Goal: Task Accomplishment & Management: Complete application form

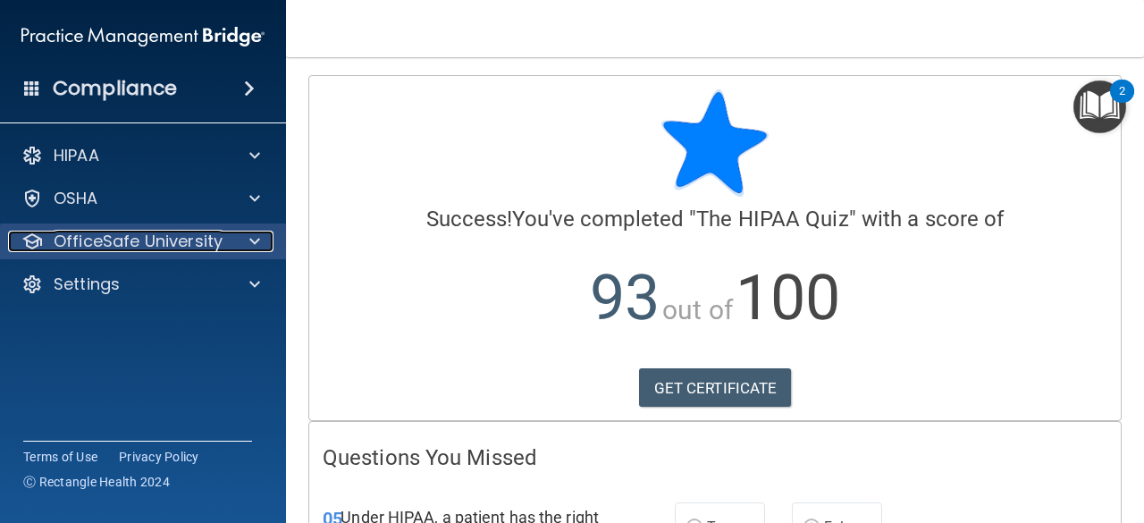
click at [142, 245] on p "OfficeSafe University" at bounding box center [138, 241] width 169 height 21
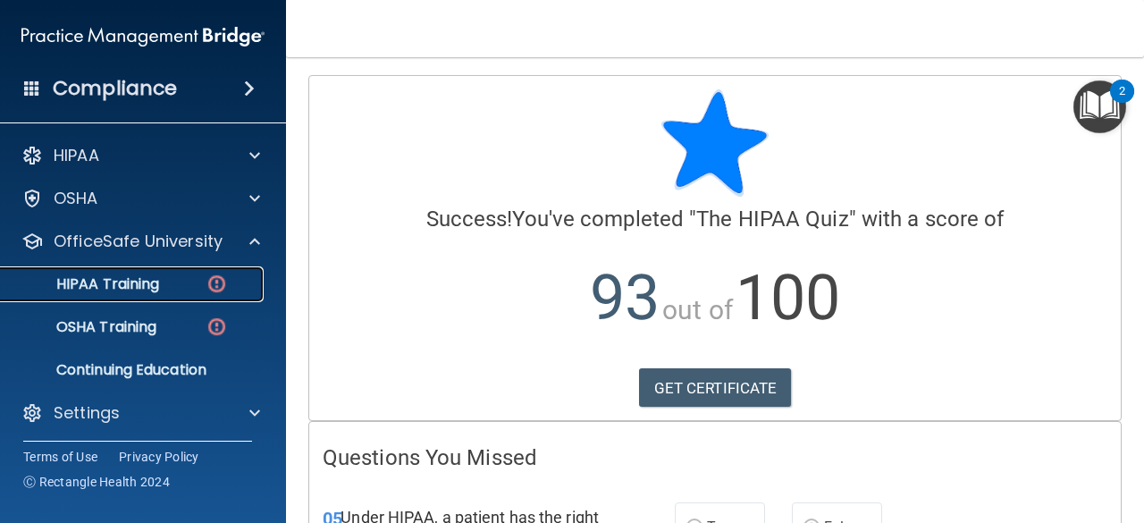
click at [132, 288] on p "HIPAA Training" at bounding box center [85, 284] width 147 height 18
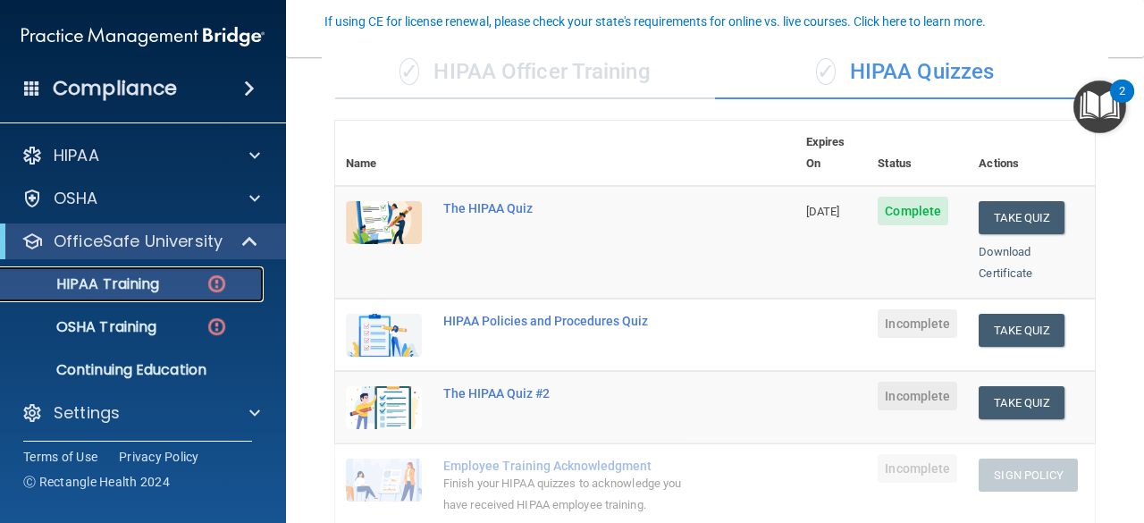
scroll to position [167, 0]
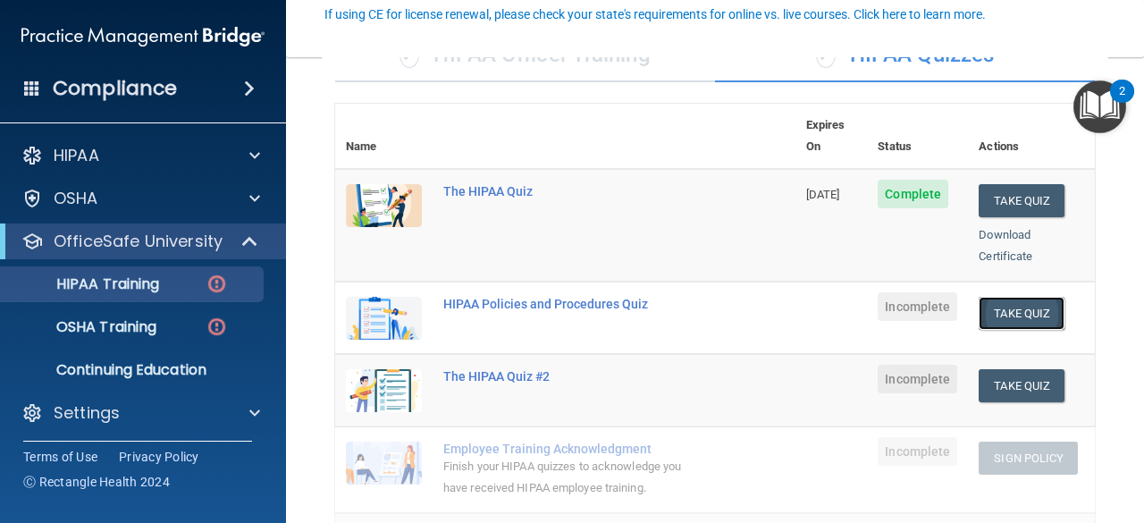
click at [996, 297] on button "Take Quiz" at bounding box center [1022, 313] width 86 height 33
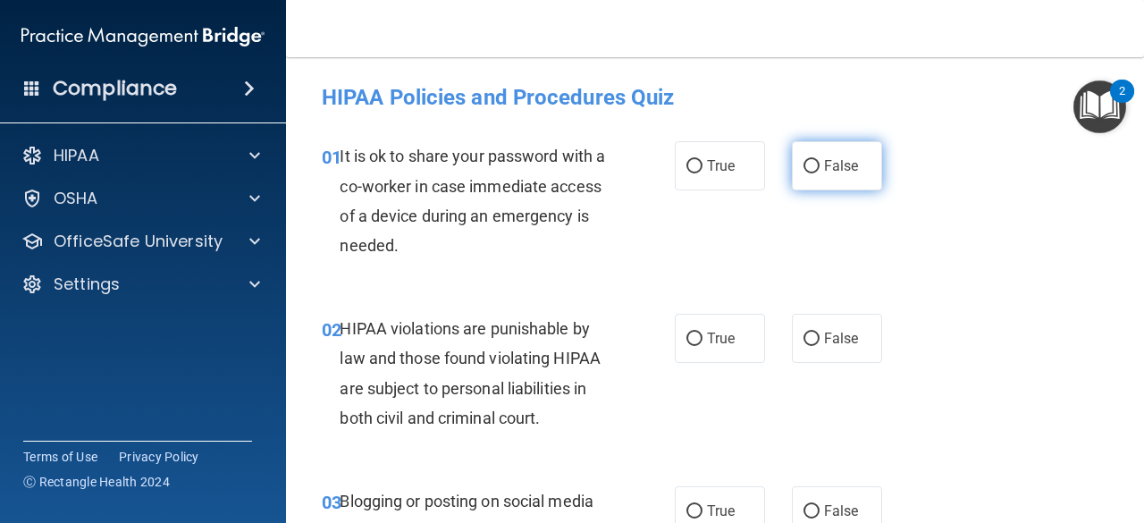
click at [831, 161] on span "False" at bounding box center [841, 165] width 35 height 17
click at [820, 161] on input "False" at bounding box center [812, 166] width 16 height 13
radio input "true"
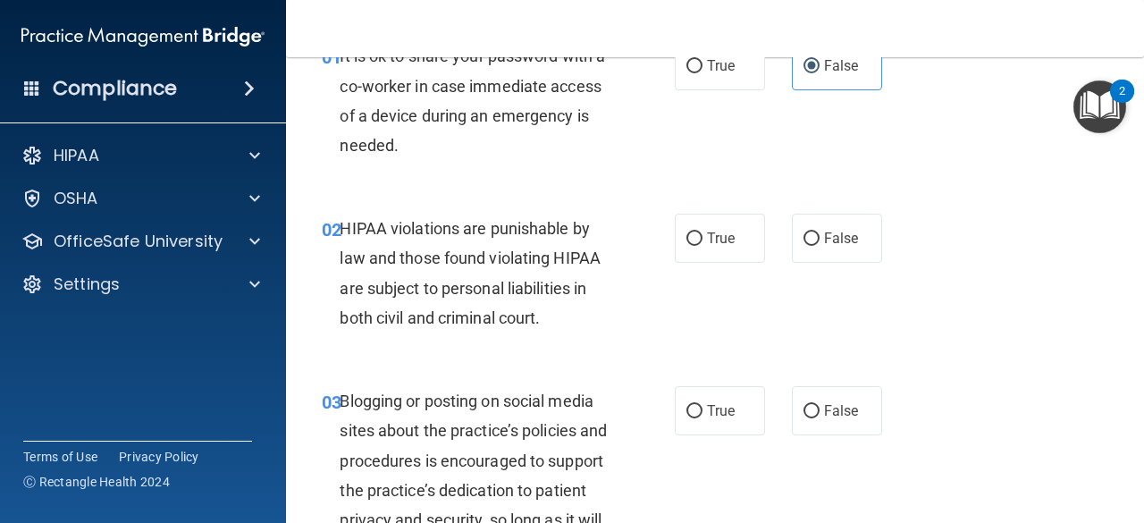
scroll to position [101, 0]
click at [715, 248] on label "True" at bounding box center [720, 237] width 90 height 49
click at [703, 245] on input "True" at bounding box center [694, 238] width 16 height 13
radio input "true"
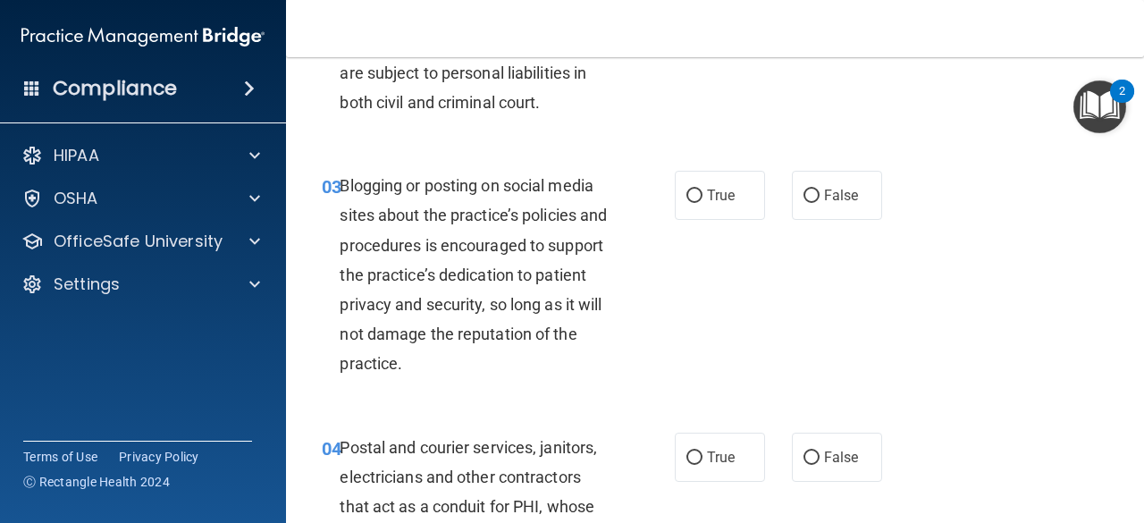
scroll to position [317, 0]
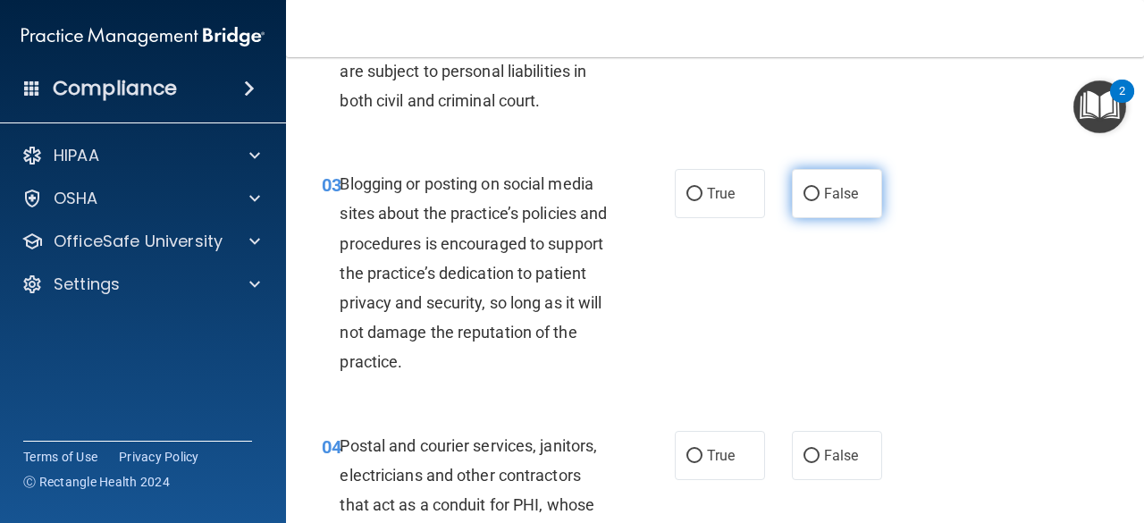
click at [807, 210] on label "False" at bounding box center [837, 193] width 90 height 49
click at [807, 201] on input "False" at bounding box center [812, 194] width 16 height 13
radio input "true"
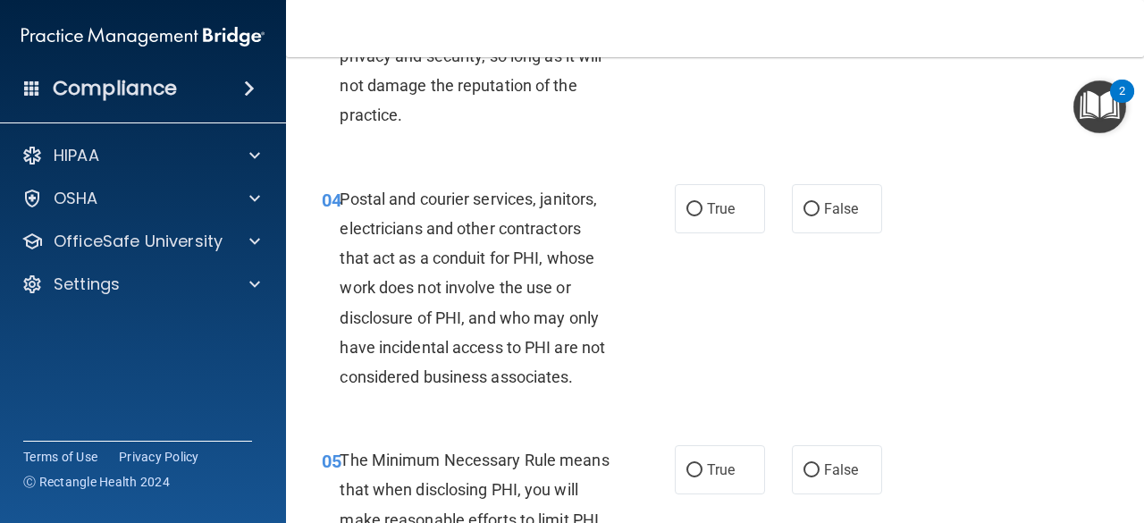
scroll to position [566, 0]
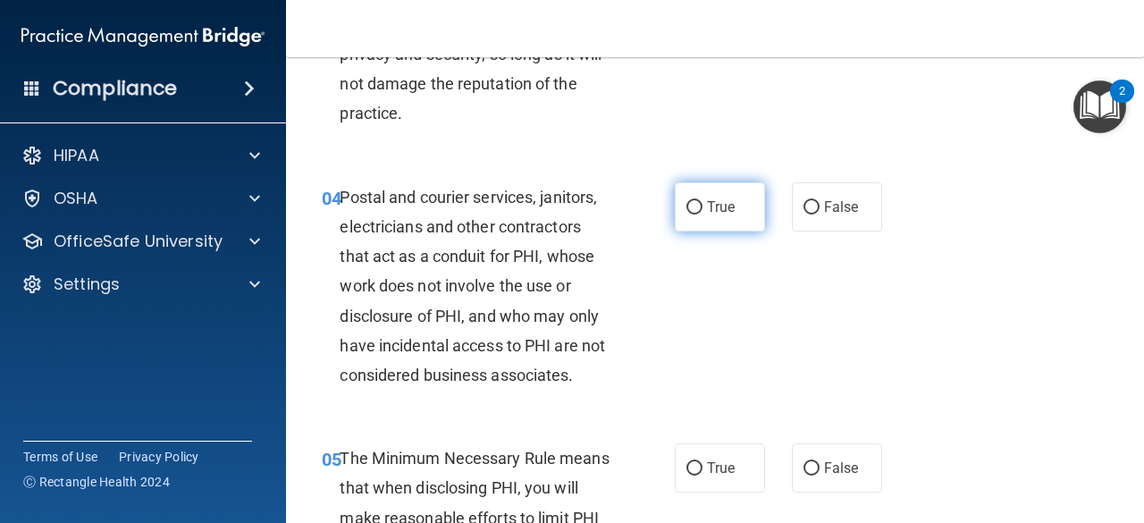
click at [696, 201] on label "True" at bounding box center [720, 206] width 90 height 49
click at [696, 201] on input "True" at bounding box center [694, 207] width 16 height 13
radio input "true"
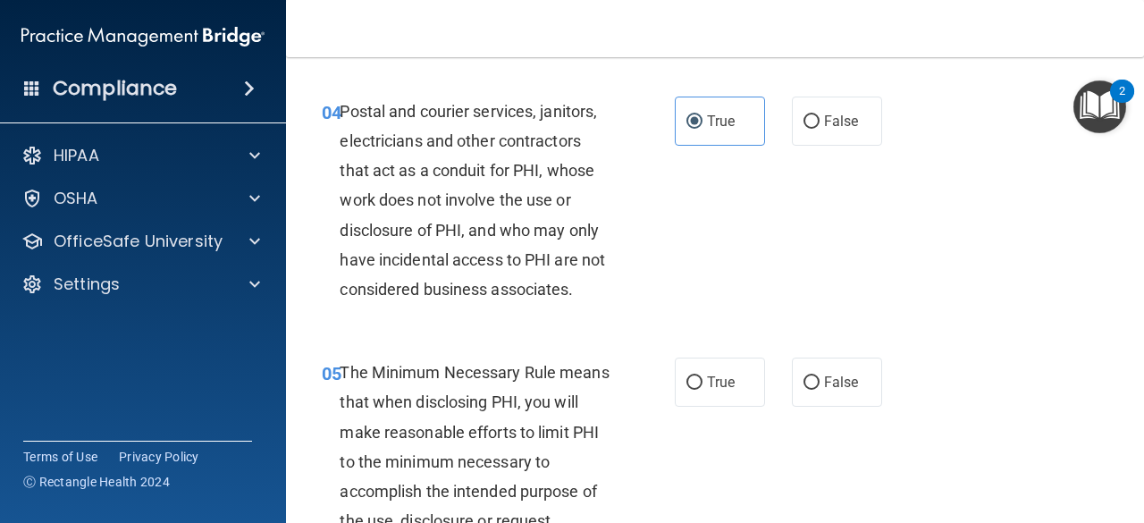
scroll to position [647, 0]
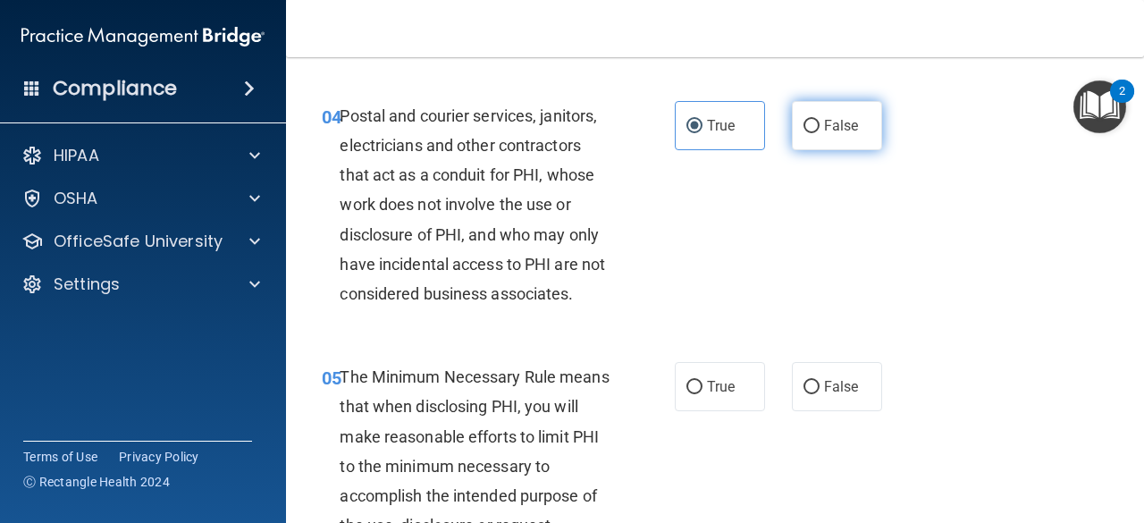
click at [838, 128] on span "False" at bounding box center [841, 125] width 35 height 17
click at [820, 128] on input "False" at bounding box center [812, 126] width 16 height 13
radio input "true"
radio input "false"
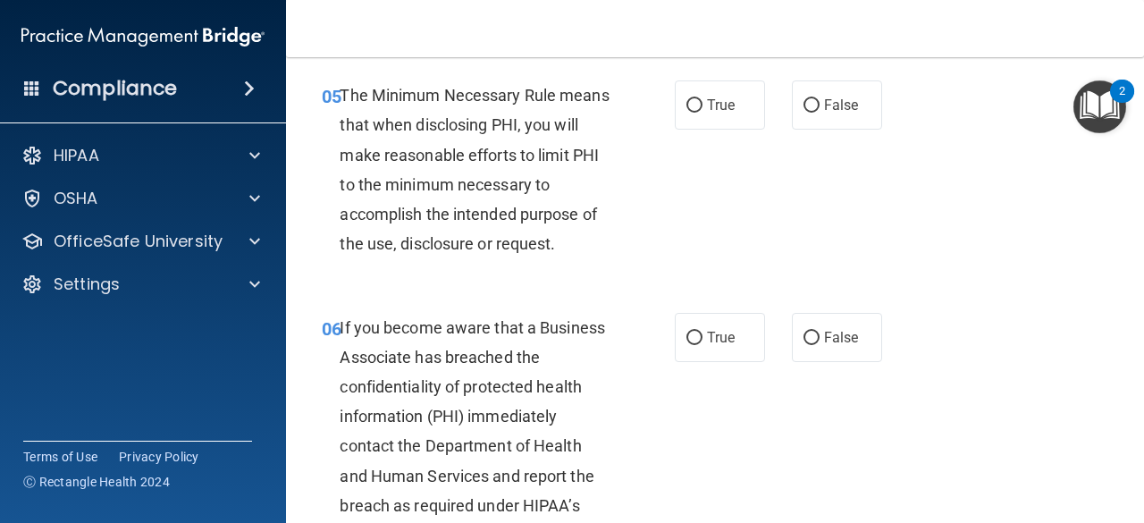
scroll to position [928, 0]
click at [707, 112] on span "True" at bounding box center [721, 105] width 28 height 17
click at [703, 112] on input "True" at bounding box center [694, 106] width 16 height 13
radio input "true"
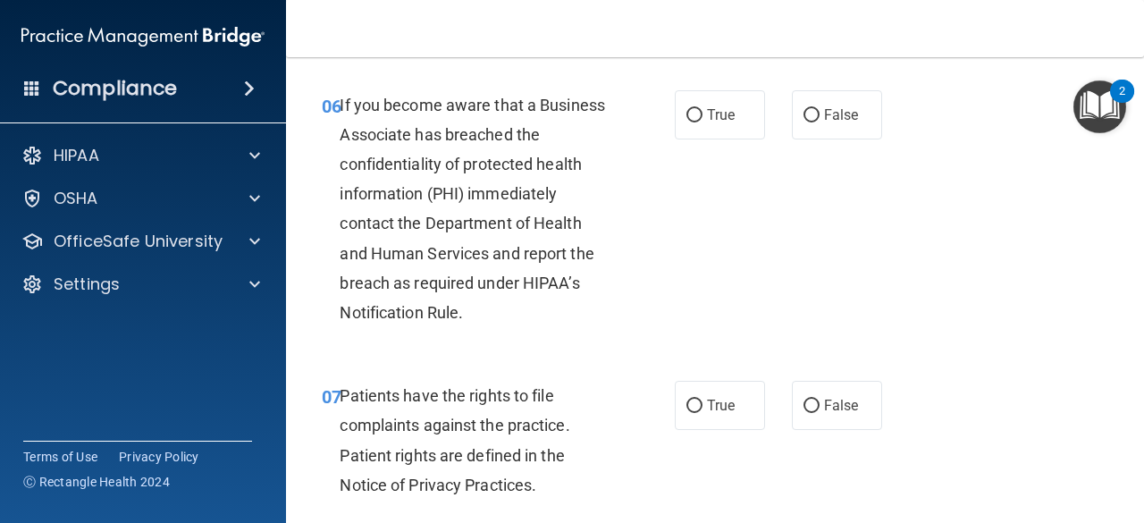
scroll to position [1153, 0]
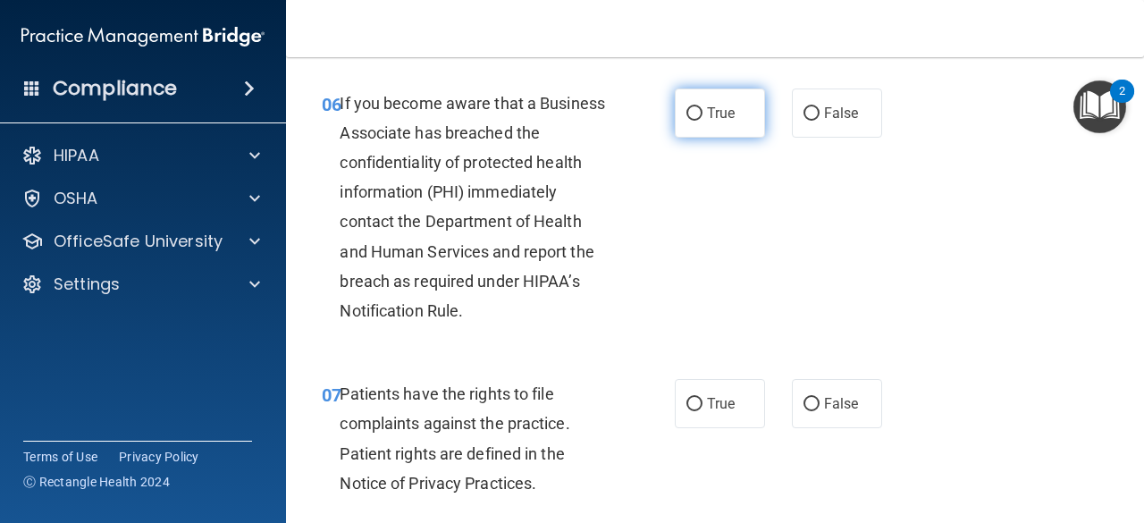
click at [710, 128] on label "True" at bounding box center [720, 112] width 90 height 49
click at [703, 121] on input "True" at bounding box center [694, 113] width 16 height 13
radio input "true"
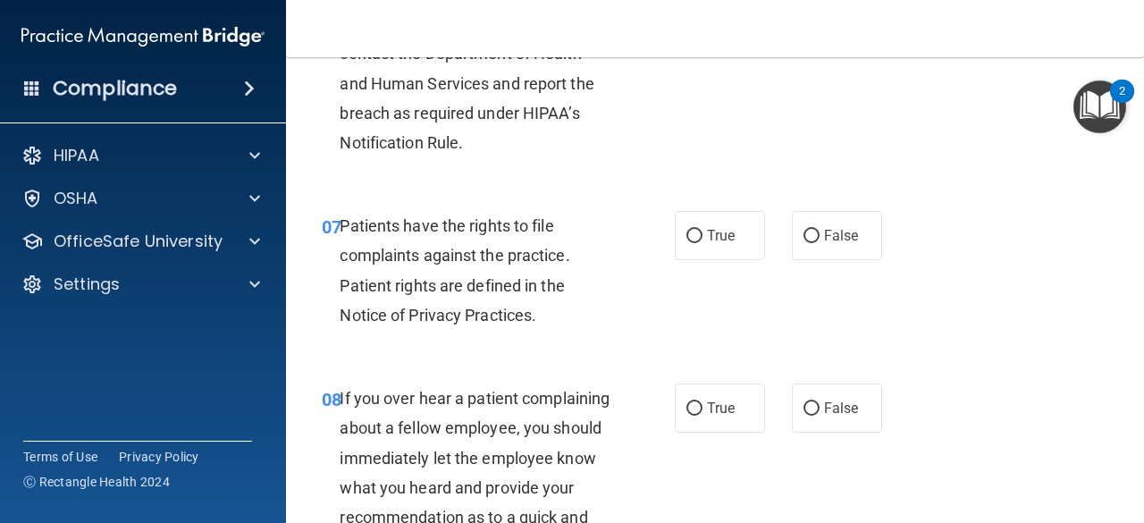
scroll to position [1325, 0]
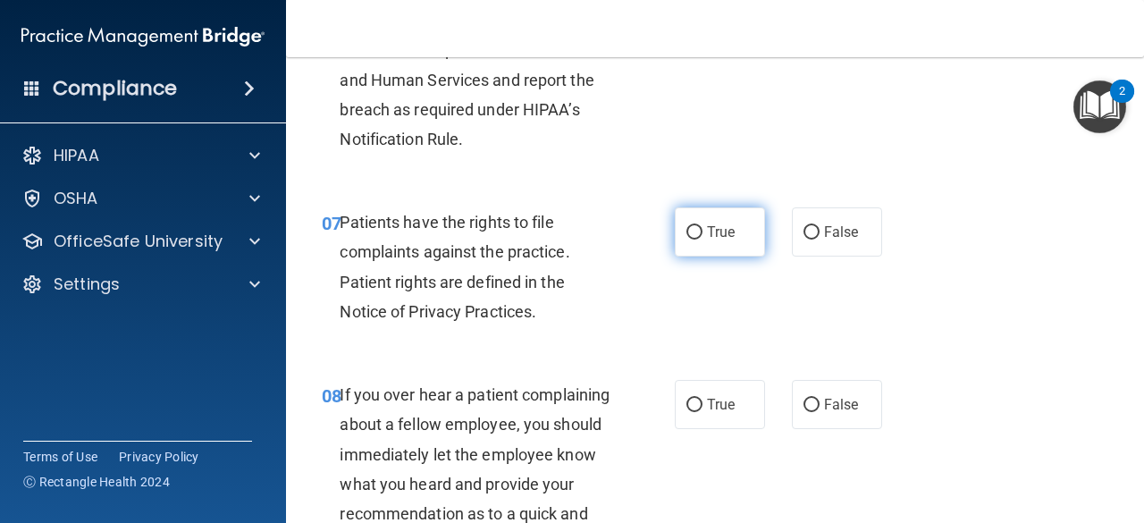
click at [712, 227] on span "True" at bounding box center [721, 231] width 28 height 17
click at [703, 227] on input "True" at bounding box center [694, 232] width 16 height 13
radio input "true"
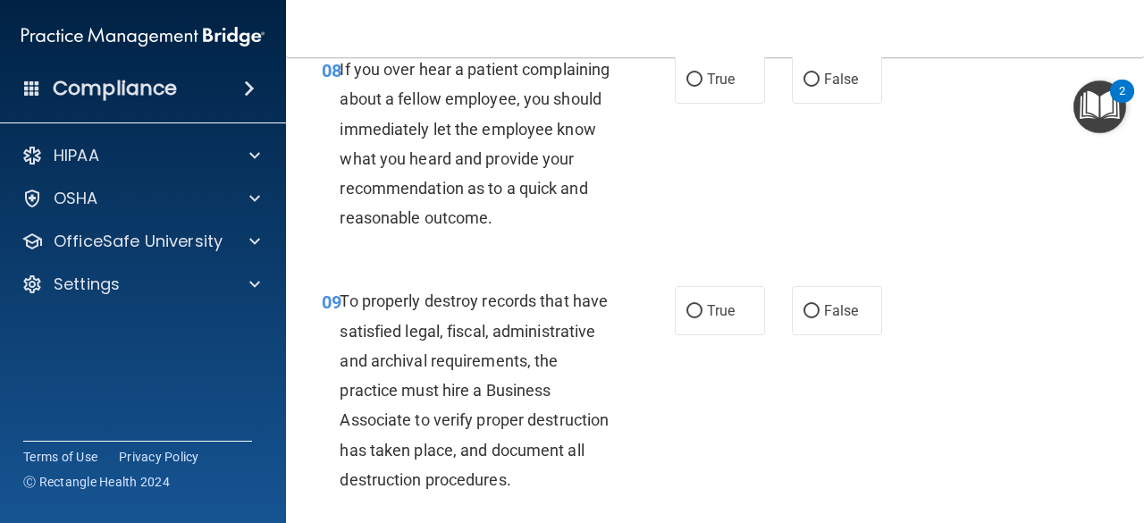
scroll to position [1651, 0]
click at [824, 78] on span "False" at bounding box center [841, 78] width 35 height 17
click at [820, 78] on input "False" at bounding box center [812, 78] width 16 height 13
radio input "true"
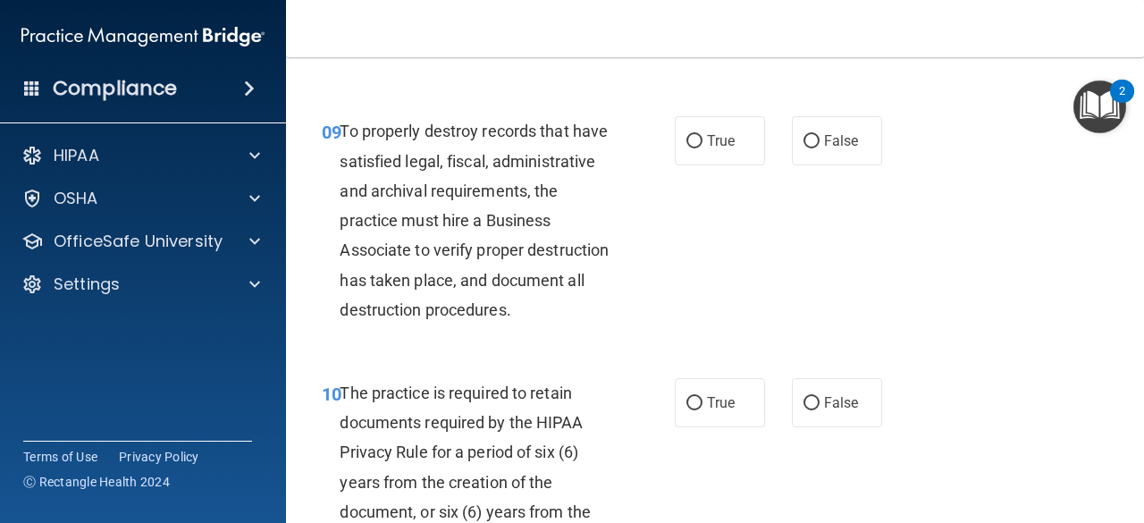
scroll to position [1821, 0]
click at [828, 164] on label "False" at bounding box center [837, 139] width 90 height 49
click at [820, 147] on input "False" at bounding box center [812, 140] width 16 height 13
radio input "true"
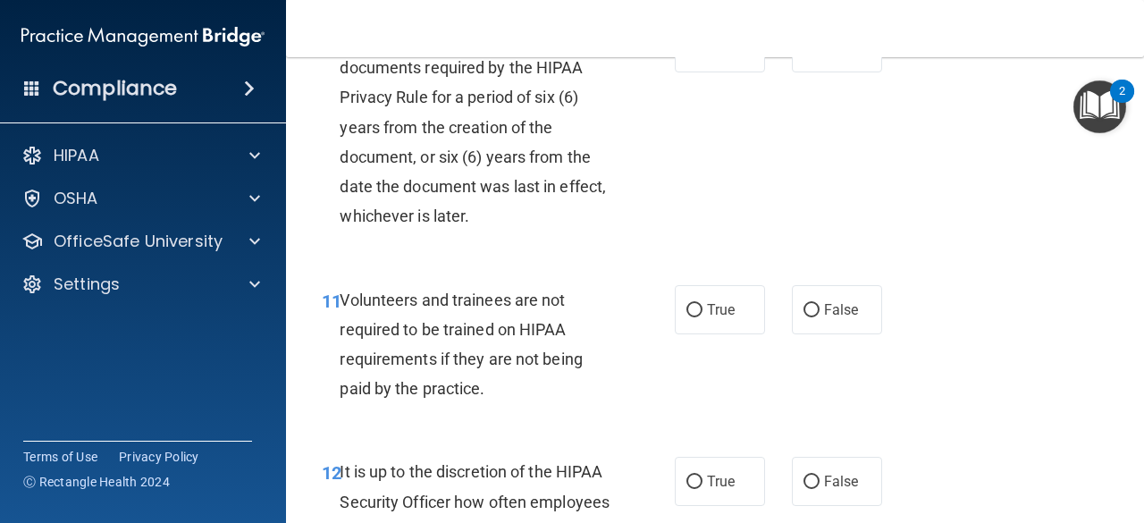
scroll to position [2174, 0]
click at [695, 56] on input "True" at bounding box center [694, 49] width 16 height 13
radio input "true"
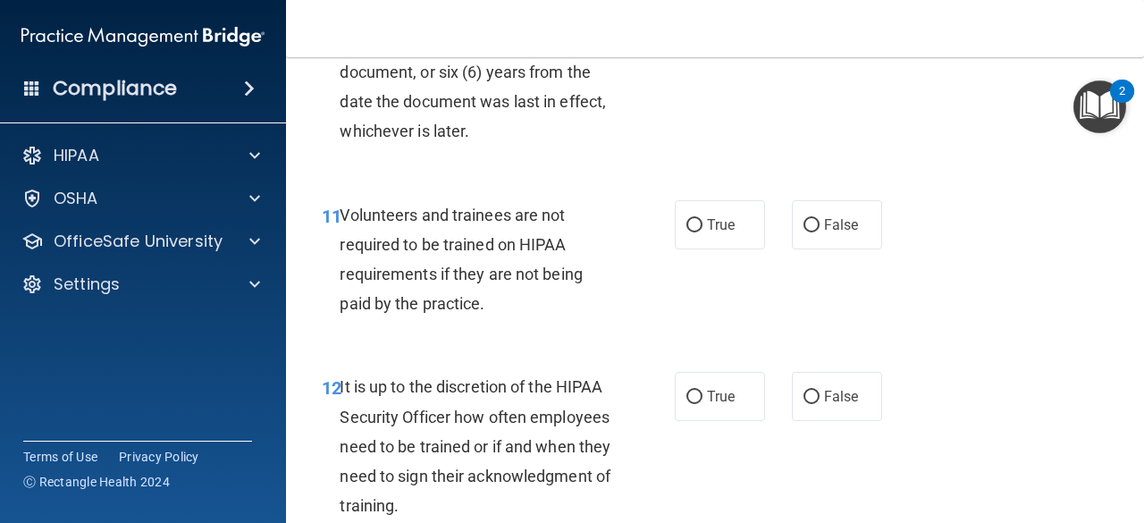
scroll to position [2285, 0]
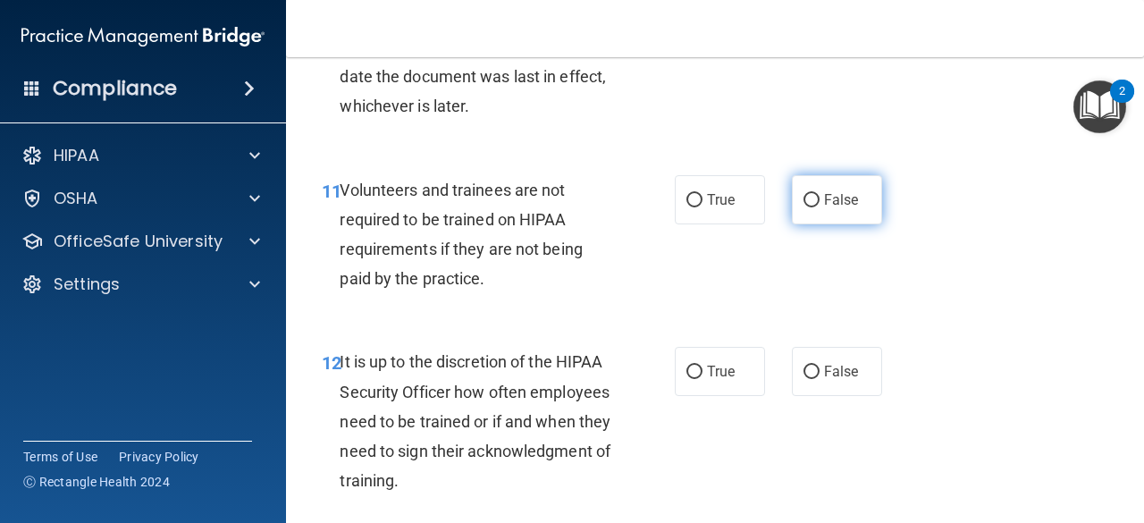
click at [824, 208] on span "False" at bounding box center [841, 199] width 35 height 17
click at [820, 207] on input "False" at bounding box center [812, 200] width 16 height 13
radio input "true"
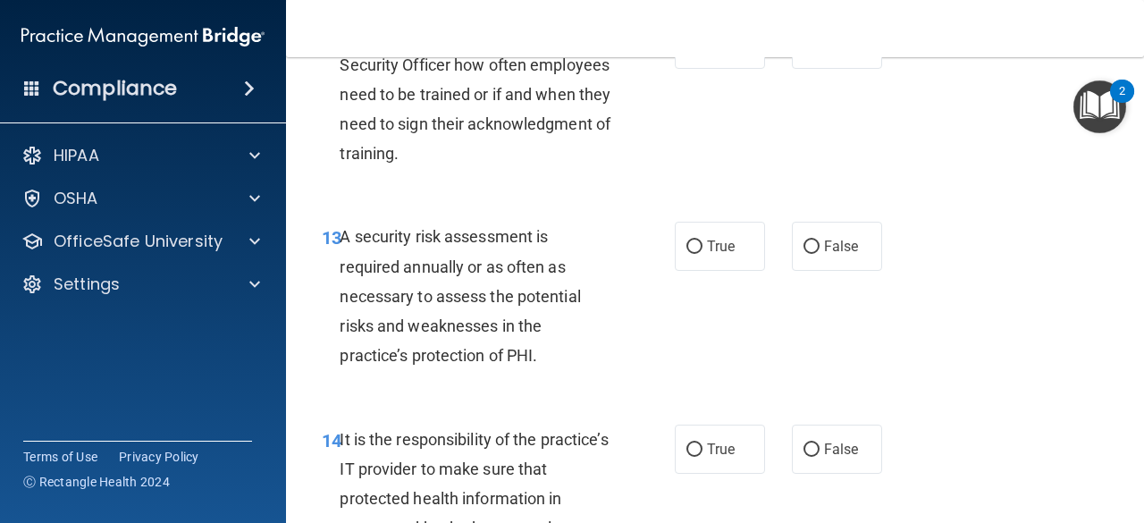
scroll to position [2615, 0]
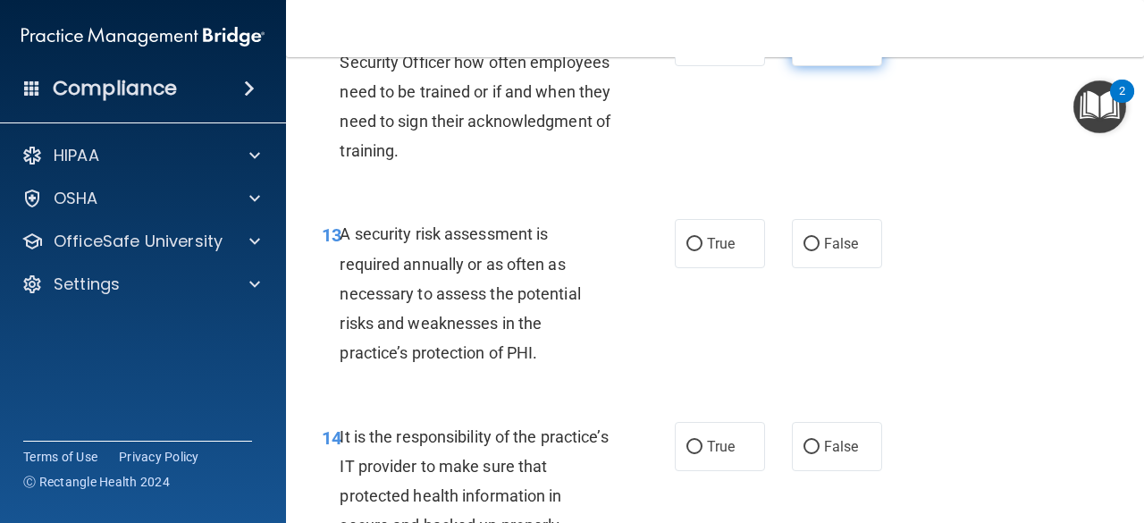
click at [823, 66] on label "False" at bounding box center [837, 41] width 90 height 49
click at [820, 49] on input "False" at bounding box center [812, 42] width 16 height 13
radio input "true"
click at [707, 252] on span "True" at bounding box center [721, 243] width 28 height 17
click at [702, 251] on input "True" at bounding box center [694, 244] width 16 height 13
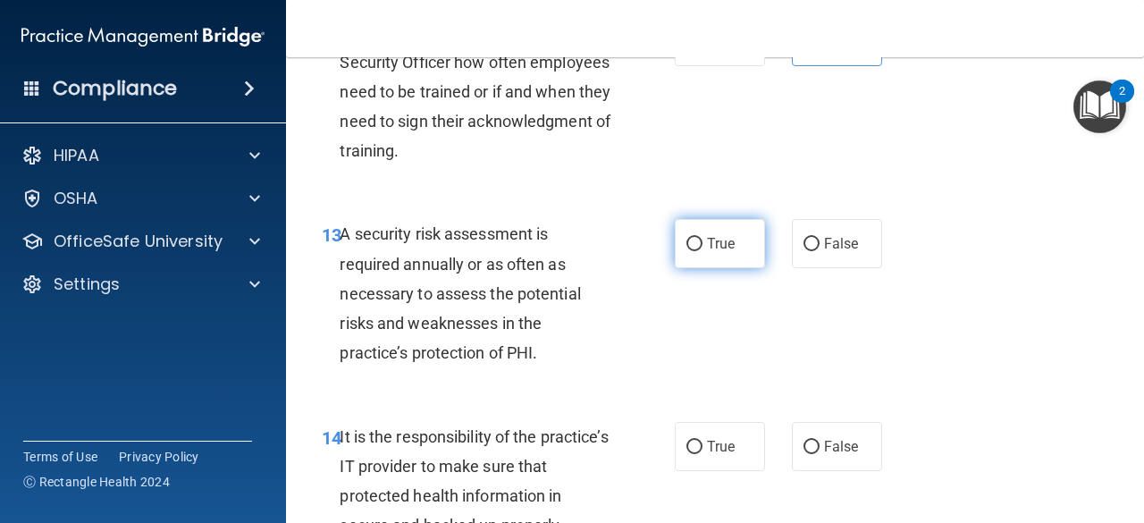
radio input "true"
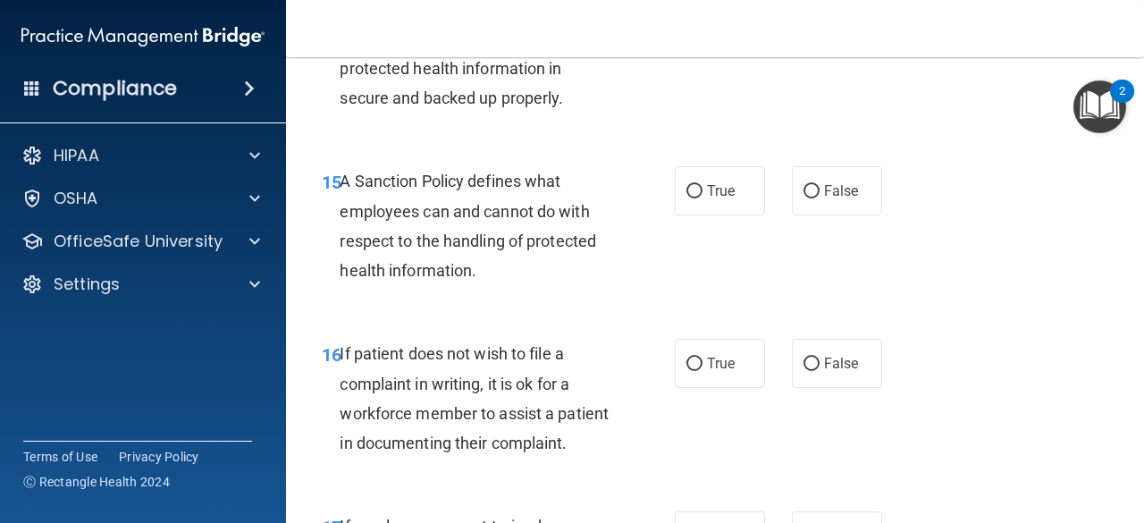
scroll to position [3043, 0]
click at [694, 43] on label "True" at bounding box center [720, 18] width 90 height 49
click at [694, 26] on input "True" at bounding box center [694, 19] width 16 height 13
radio input "true"
click at [709, 198] on span "True" at bounding box center [721, 189] width 28 height 17
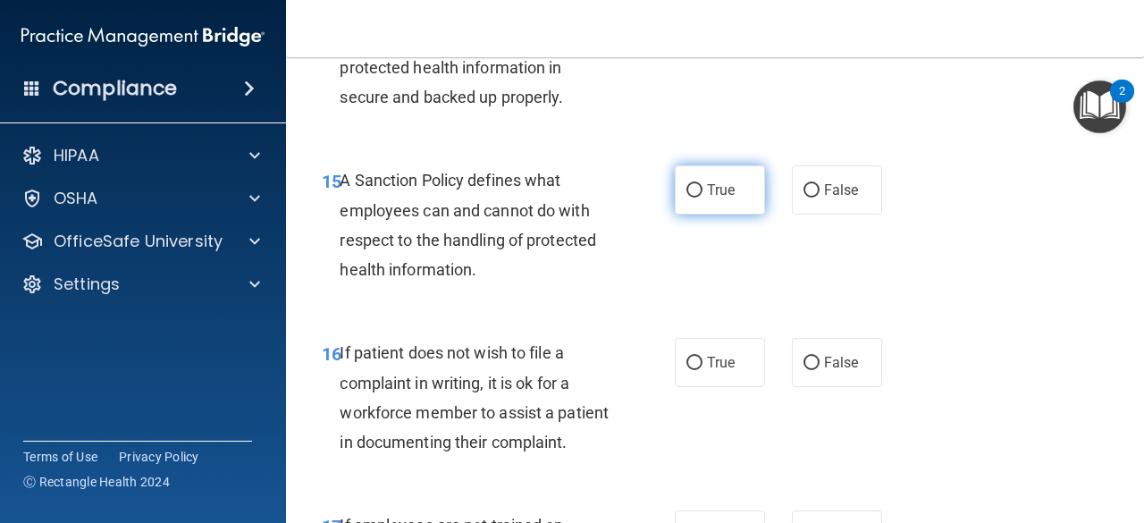
click at [703, 198] on input "True" at bounding box center [694, 190] width 16 height 13
radio input "true"
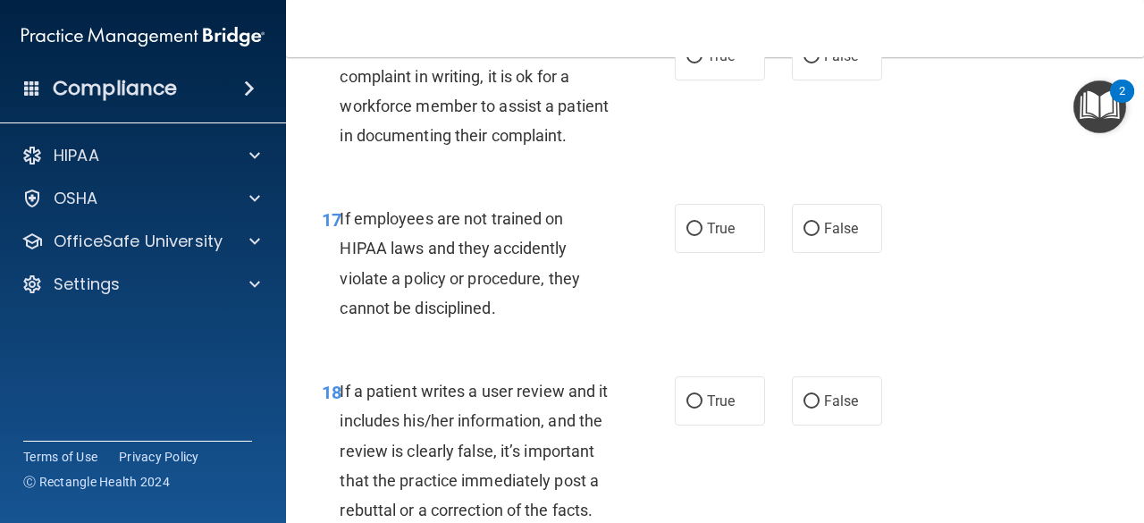
scroll to position [3350, 0]
click at [708, 80] on label "True" at bounding box center [720, 54] width 90 height 49
click at [703, 63] on input "True" at bounding box center [694, 55] width 16 height 13
radio input "true"
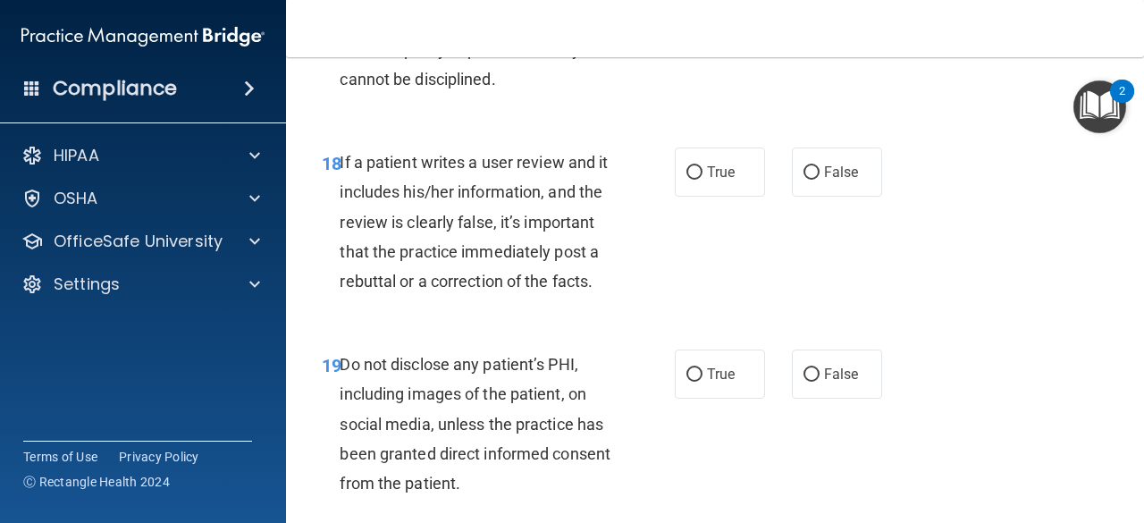
scroll to position [3579, 0]
click at [806, 6] on input "False" at bounding box center [812, -1] width 16 height 13
radio input "true"
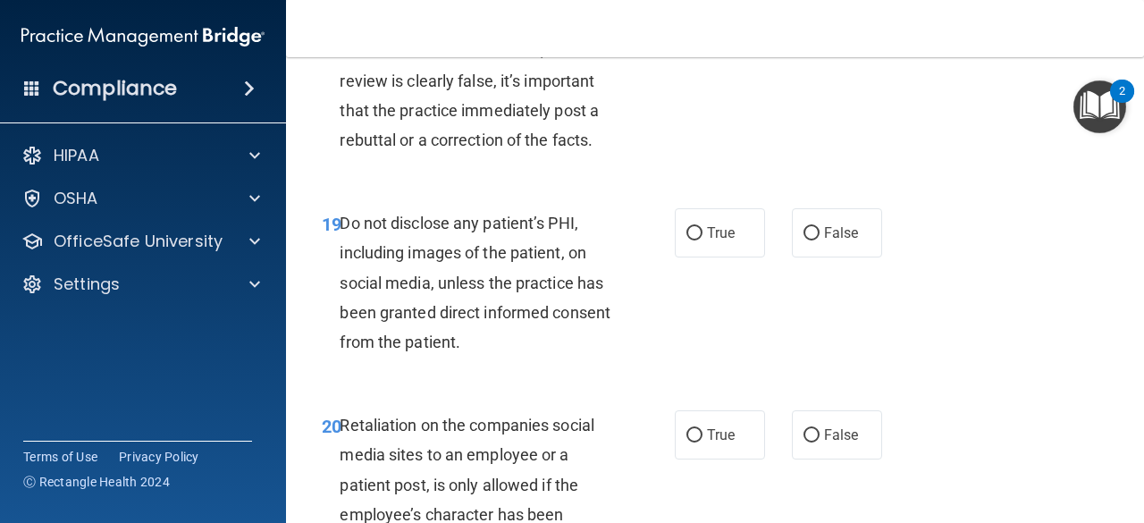
scroll to position [3720, 0]
click at [813, 55] on label "False" at bounding box center [837, 29] width 90 height 49
click at [813, 38] on input "False" at bounding box center [812, 30] width 16 height 13
radio input "true"
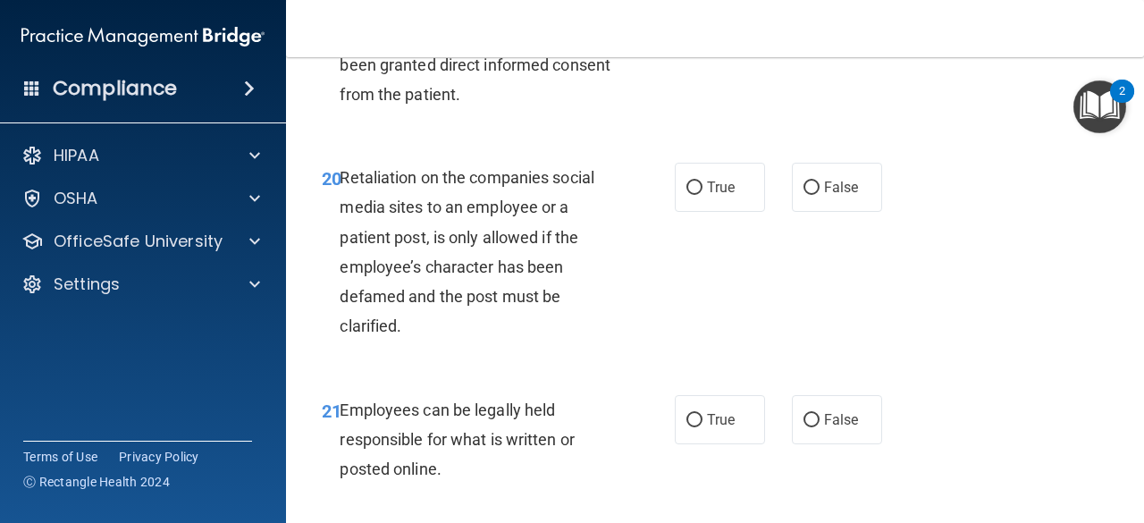
scroll to position [3968, 0]
radio input "true"
click at [811, 194] on input "False" at bounding box center [812, 187] width 16 height 13
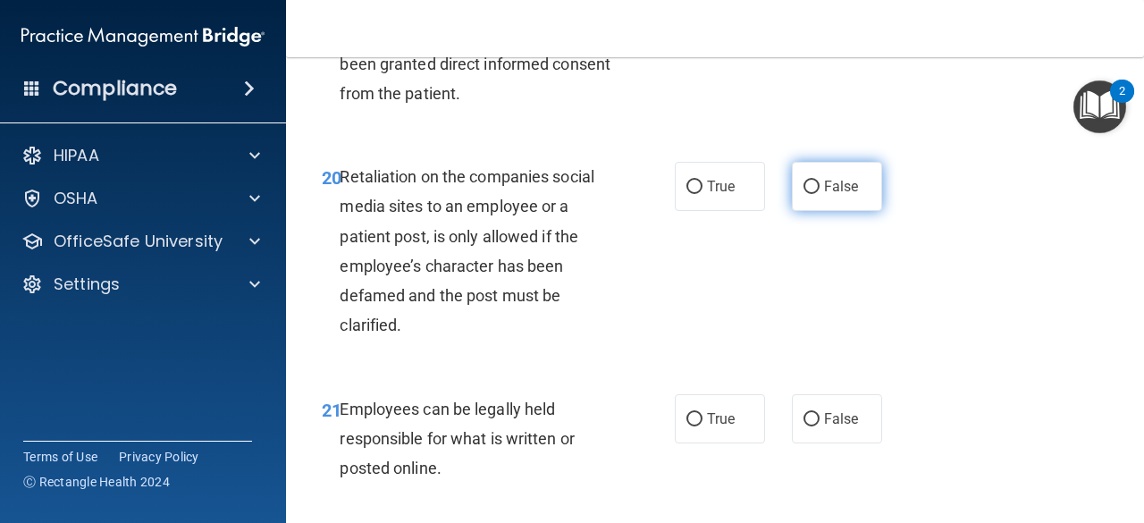
radio input "true"
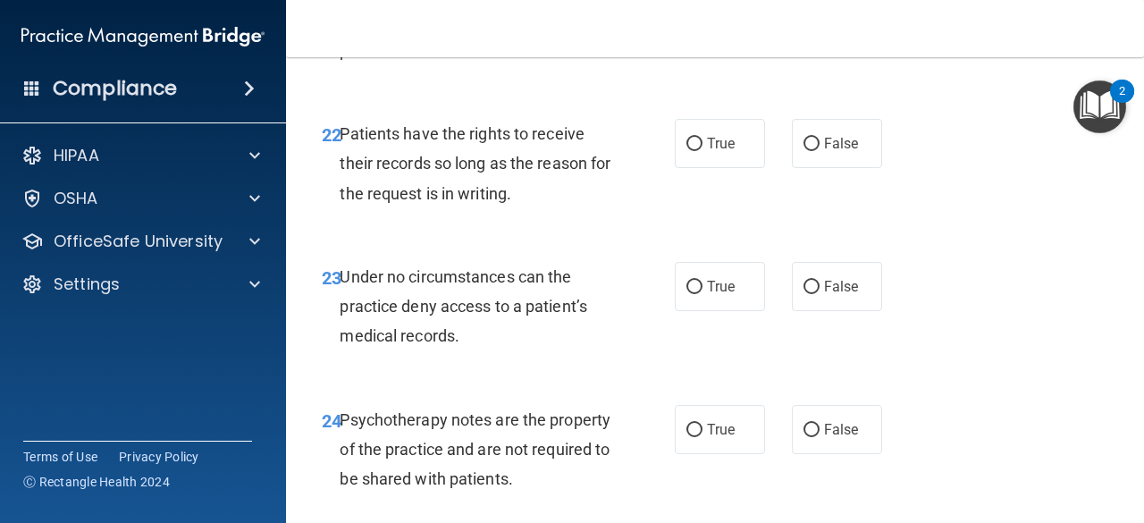
scroll to position [4384, 0]
click at [721, 11] on span "True" at bounding box center [721, 2] width 28 height 17
click at [703, 10] on input "True" at bounding box center [694, 2] width 16 height 13
radio input "true"
click at [826, 153] on span "False" at bounding box center [841, 144] width 35 height 17
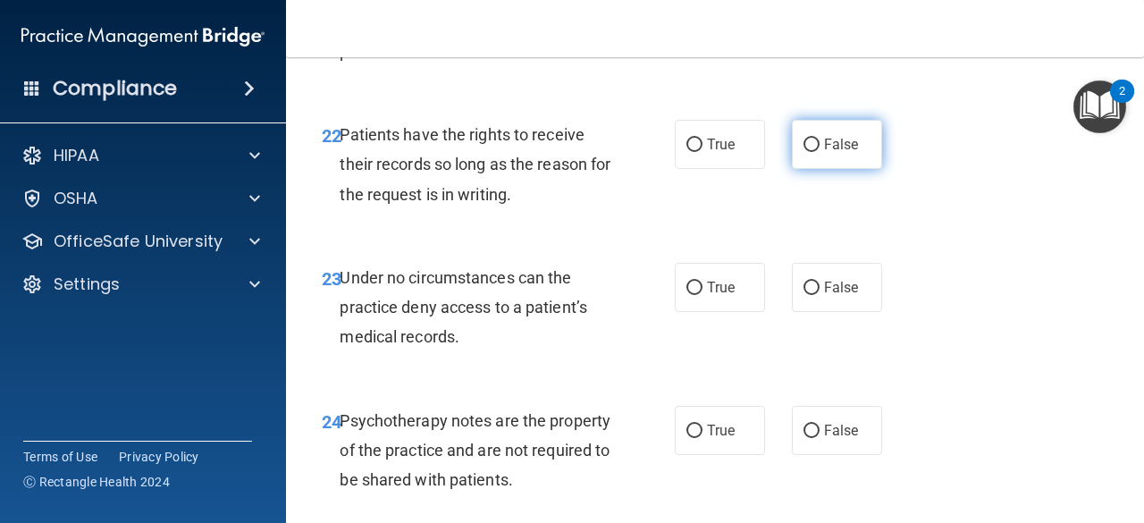
click at [820, 152] on input "False" at bounding box center [812, 145] width 16 height 13
radio input "true"
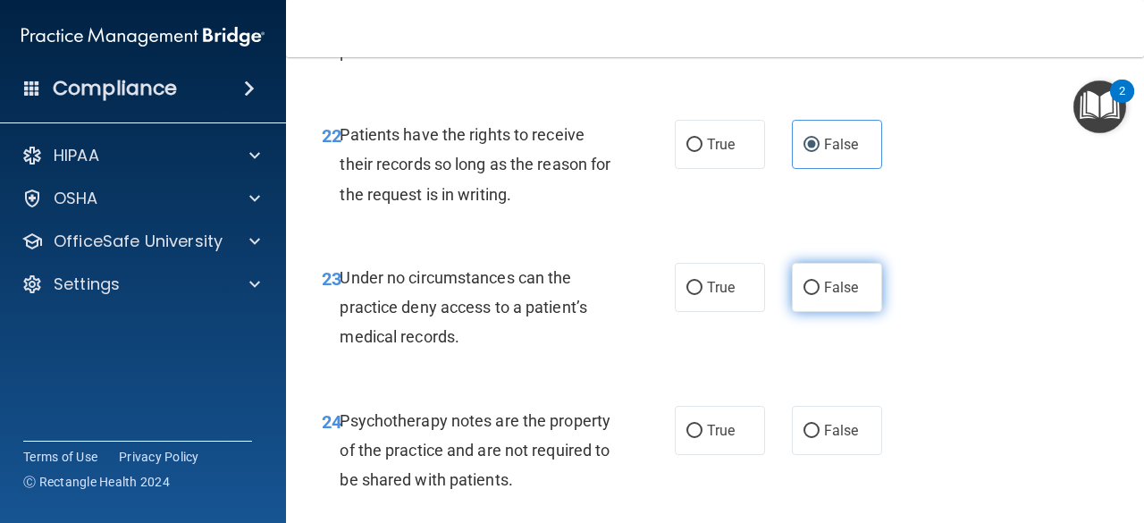
click at [847, 312] on label "False" at bounding box center [837, 287] width 90 height 49
click at [820, 295] on input "False" at bounding box center [812, 288] width 16 height 13
radio input "true"
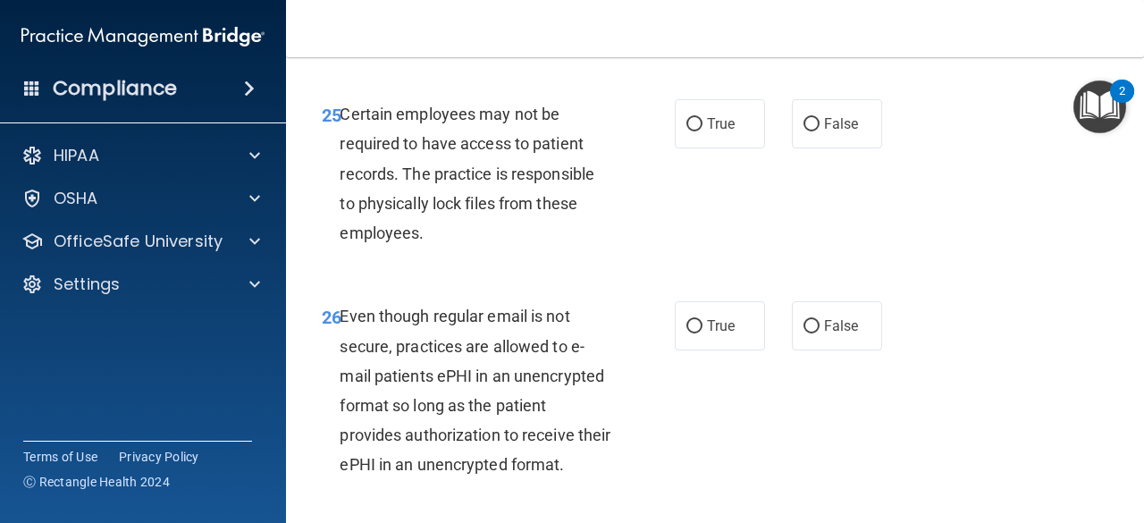
scroll to position [4835, 0]
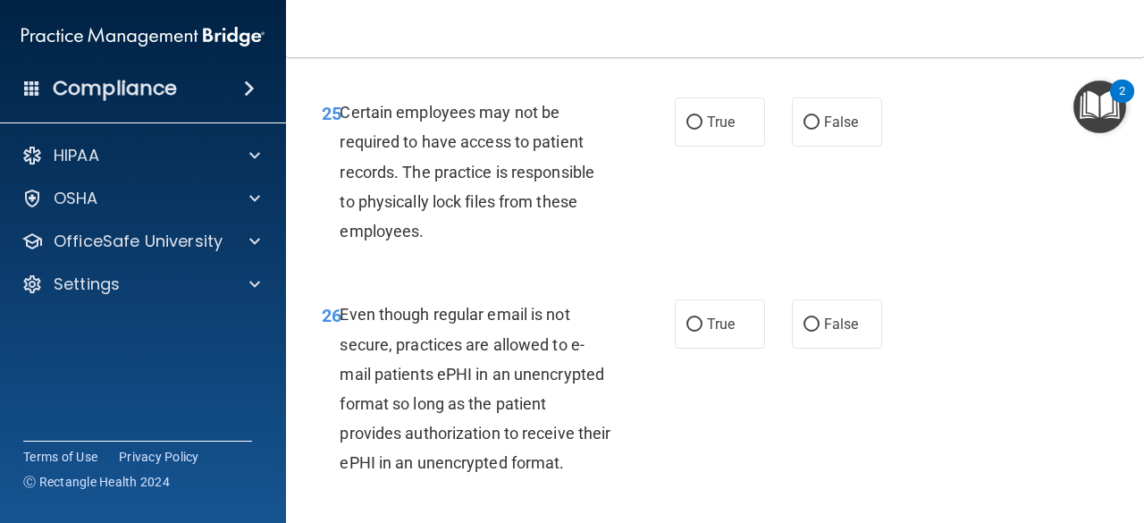
radio input "true"
click at [690, 130] on input "True" at bounding box center [694, 122] width 16 height 13
radio input "true"
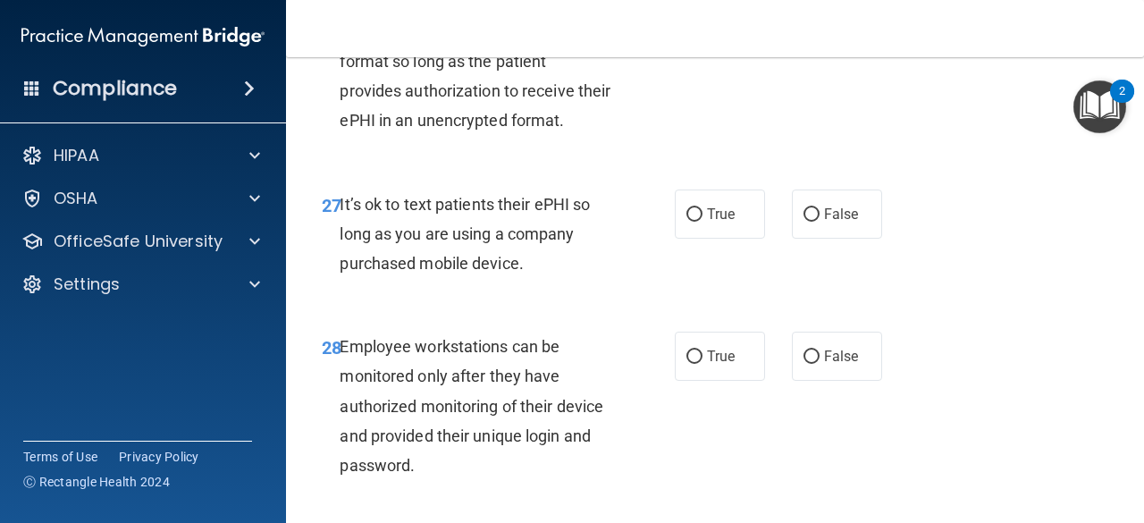
scroll to position [5178, 0]
radio input "true"
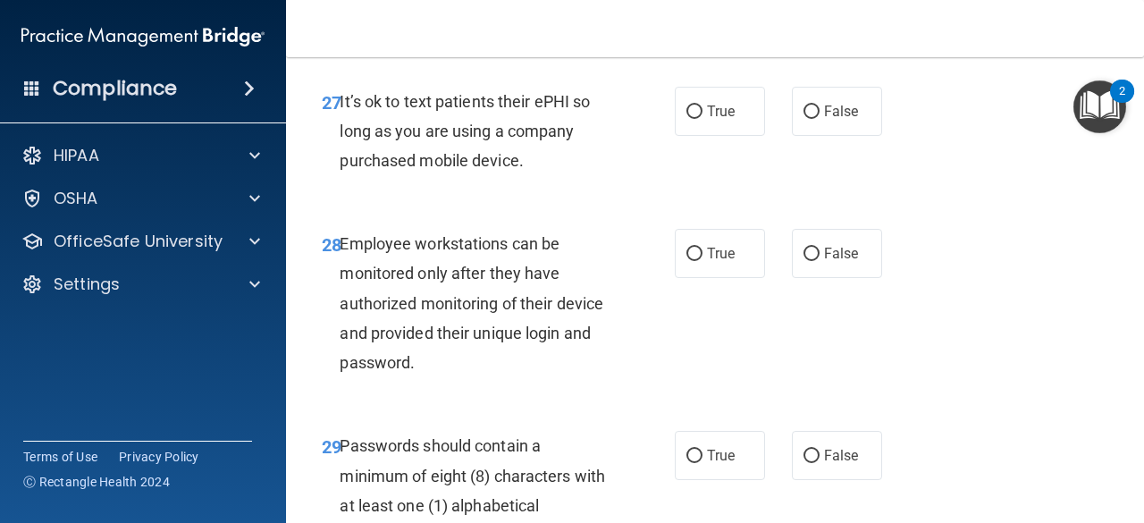
scroll to position [5284, 0]
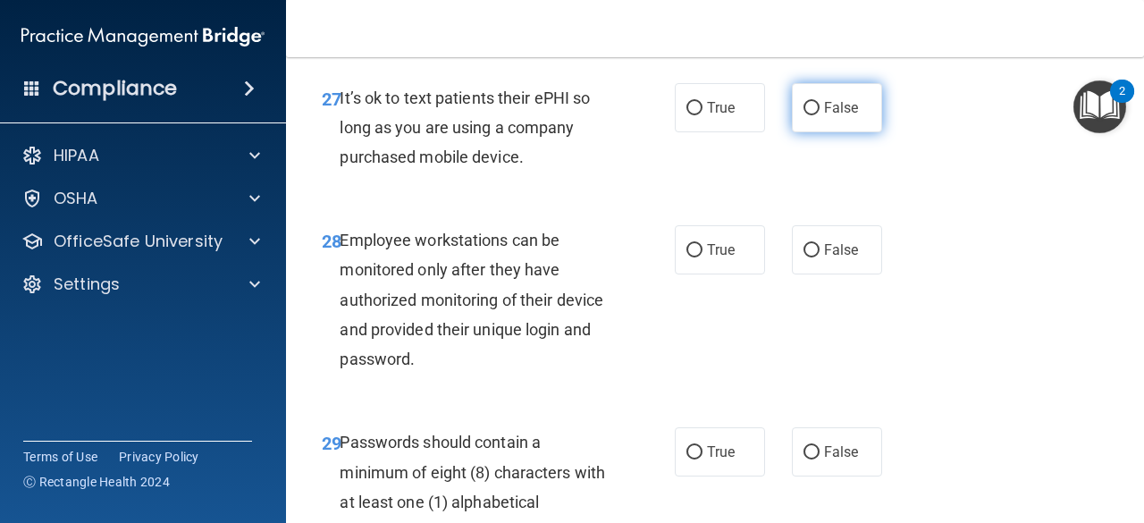
click at [824, 116] on span "False" at bounding box center [841, 107] width 35 height 17
click at [820, 115] on input "False" at bounding box center [812, 108] width 16 height 13
radio input "true"
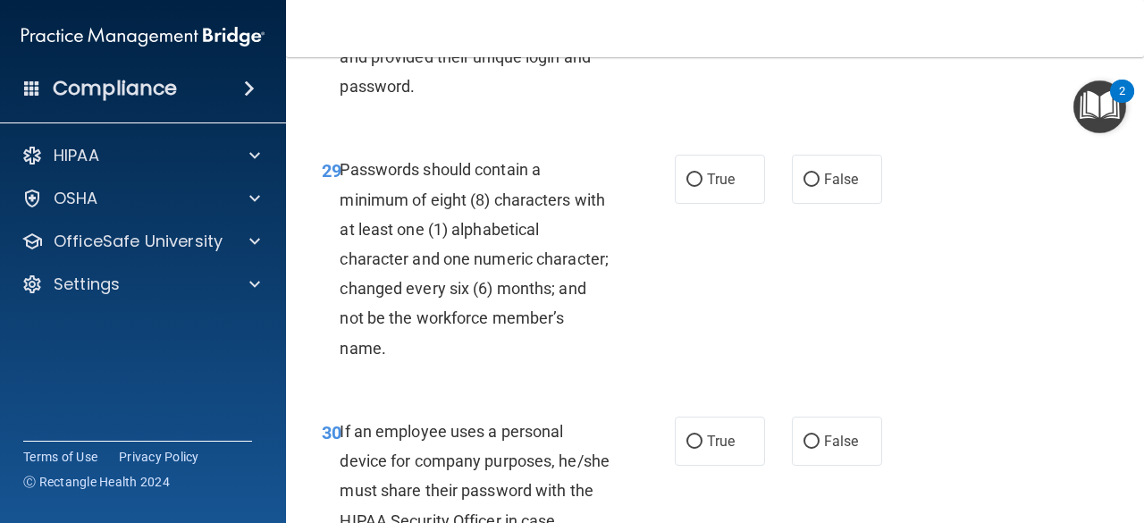
scroll to position [5557, 0]
radio input "true"
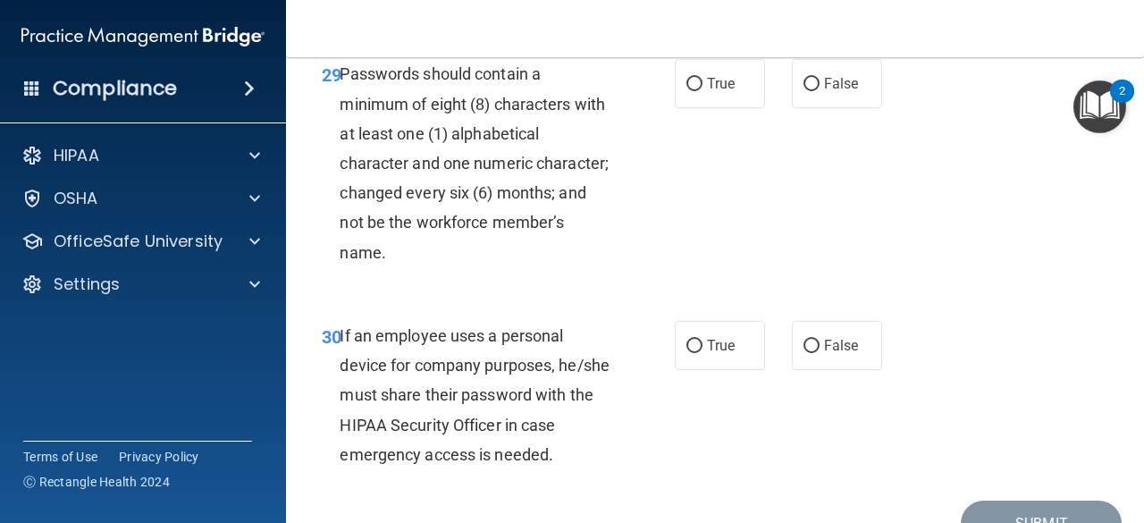
scroll to position [5653, 0]
click at [731, 107] on label "True" at bounding box center [720, 82] width 90 height 49
click at [703, 90] on input "True" at bounding box center [694, 83] width 16 height 13
radio input "true"
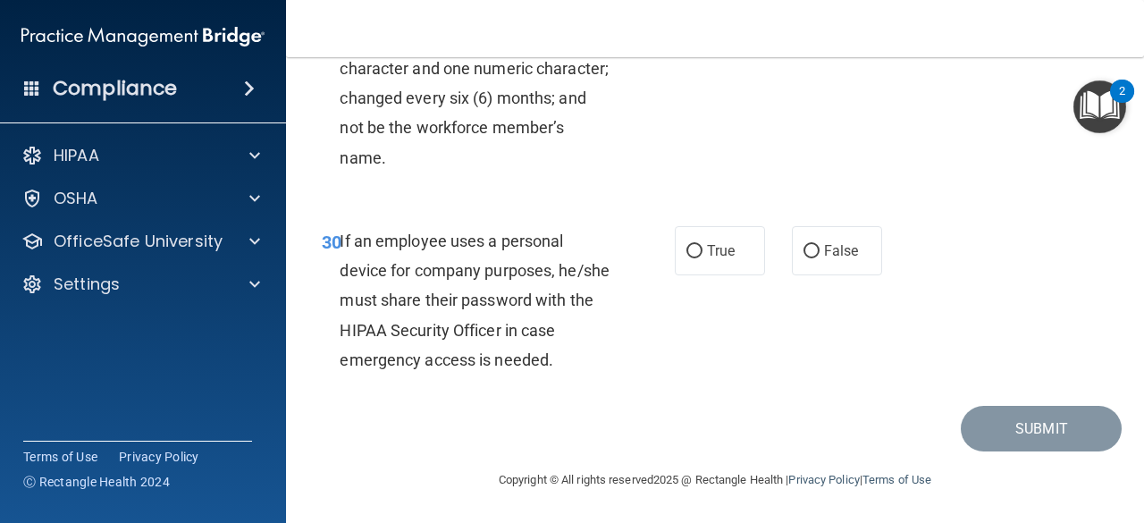
scroll to position [5864, 0]
click at [821, 267] on label "False" at bounding box center [837, 250] width 90 height 49
click at [820, 258] on input "False" at bounding box center [812, 251] width 16 height 13
radio input "true"
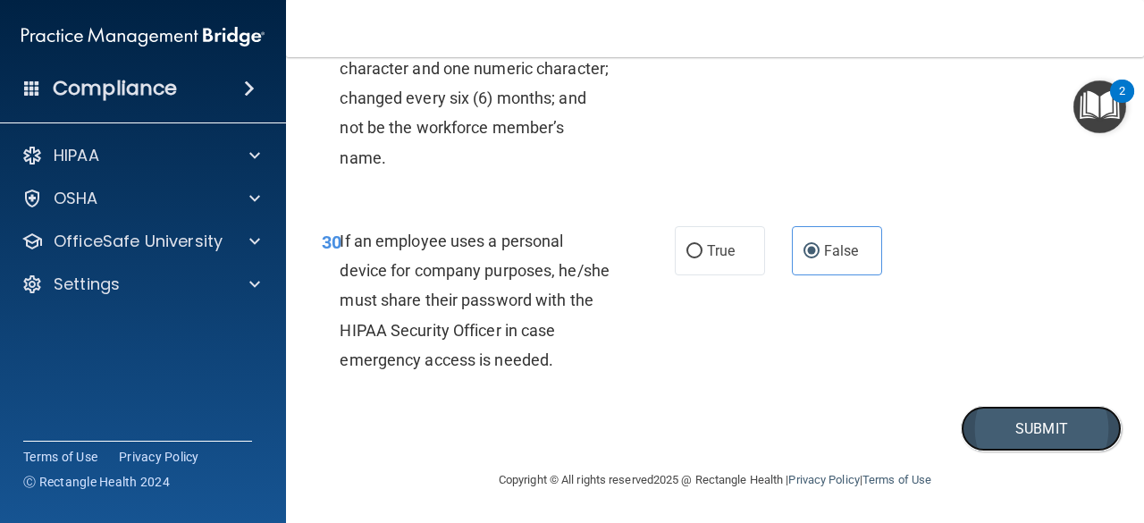
click at [1003, 425] on button "Submit" at bounding box center [1041, 429] width 161 height 46
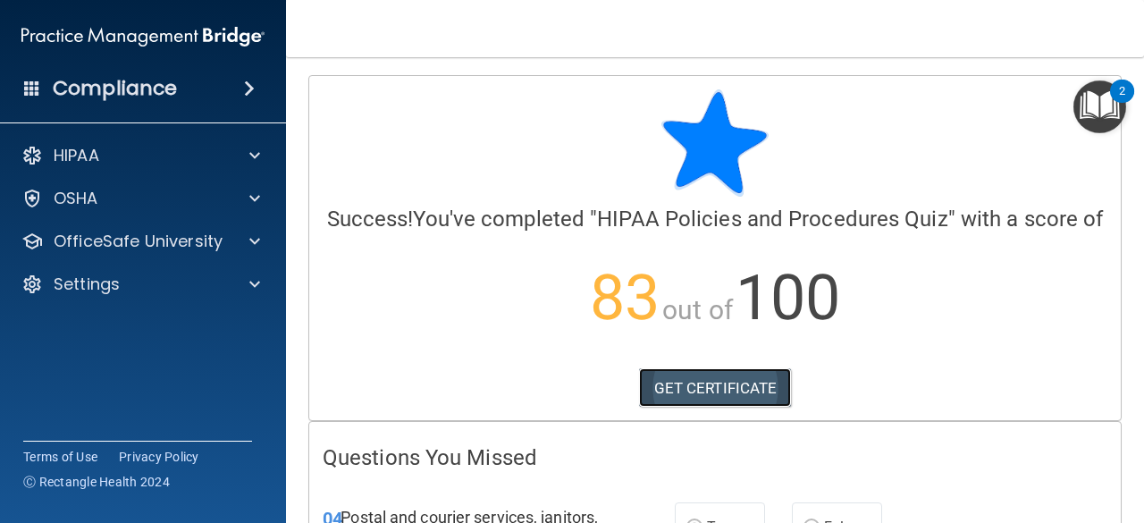
click at [737, 408] on link "GET CERTIFICATE" at bounding box center [715, 387] width 153 height 39
drag, startPoint x: 163, startPoint y: 246, endPoint x: 91, endPoint y: 263, distance: 73.5
click at [91, 263] on div "HIPAA Documents and Policies Report an Incident Business Associates Emergency P…" at bounding box center [143, 224] width 287 height 186
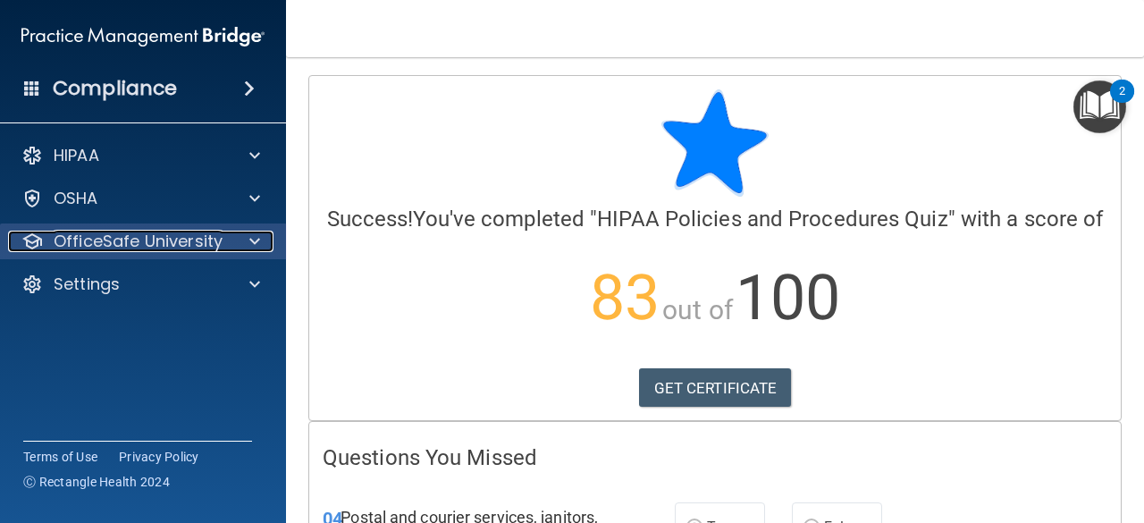
click at [93, 244] on p "OfficeSafe University" at bounding box center [138, 241] width 169 height 21
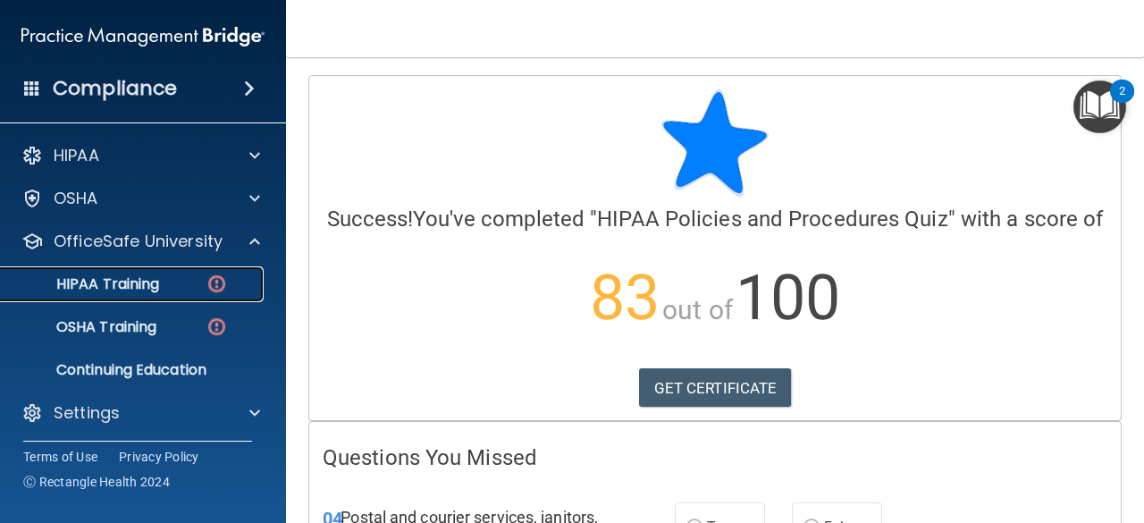
click at [113, 285] on p "HIPAA Training" at bounding box center [85, 284] width 147 height 18
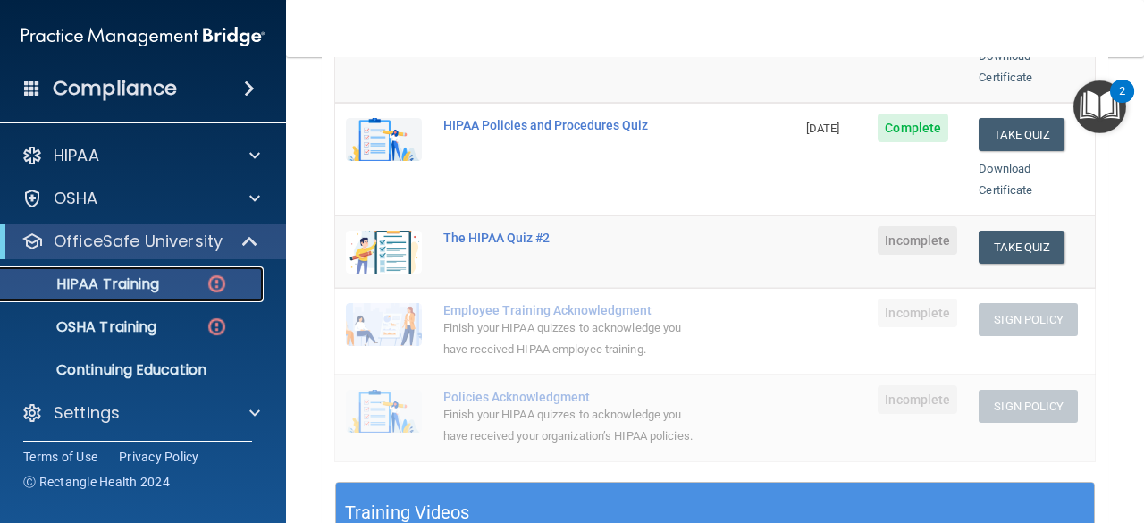
scroll to position [347, 0]
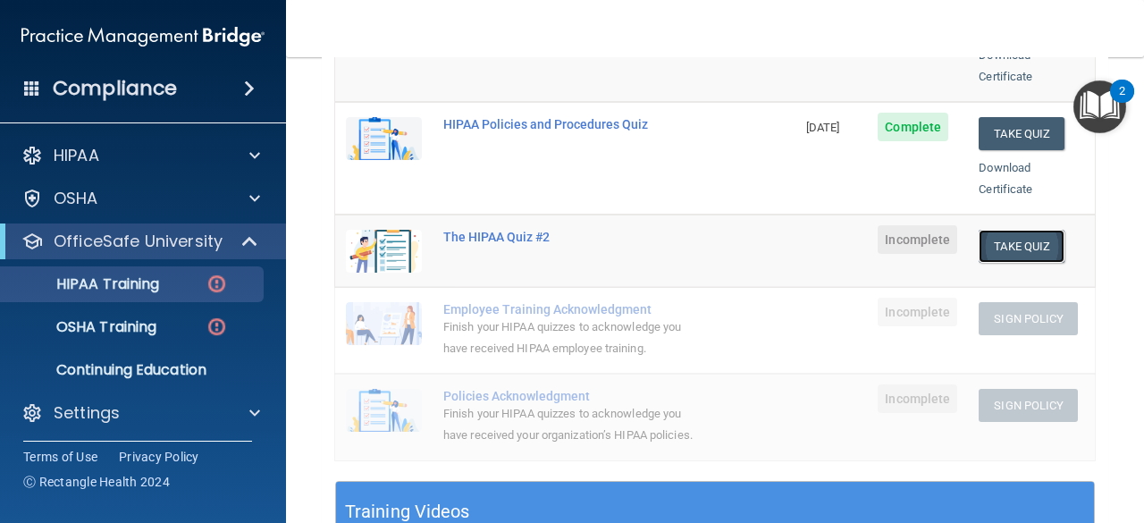
click at [998, 230] on button "Take Quiz" at bounding box center [1022, 246] width 86 height 33
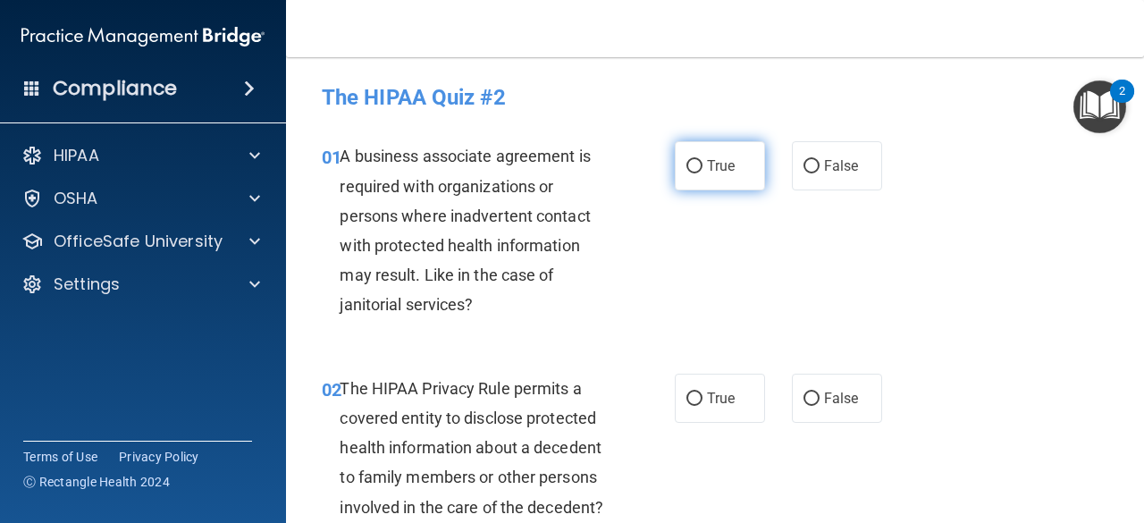
click at [738, 166] on label "True" at bounding box center [720, 165] width 90 height 49
click at [703, 166] on input "True" at bounding box center [694, 166] width 16 height 13
radio input "true"
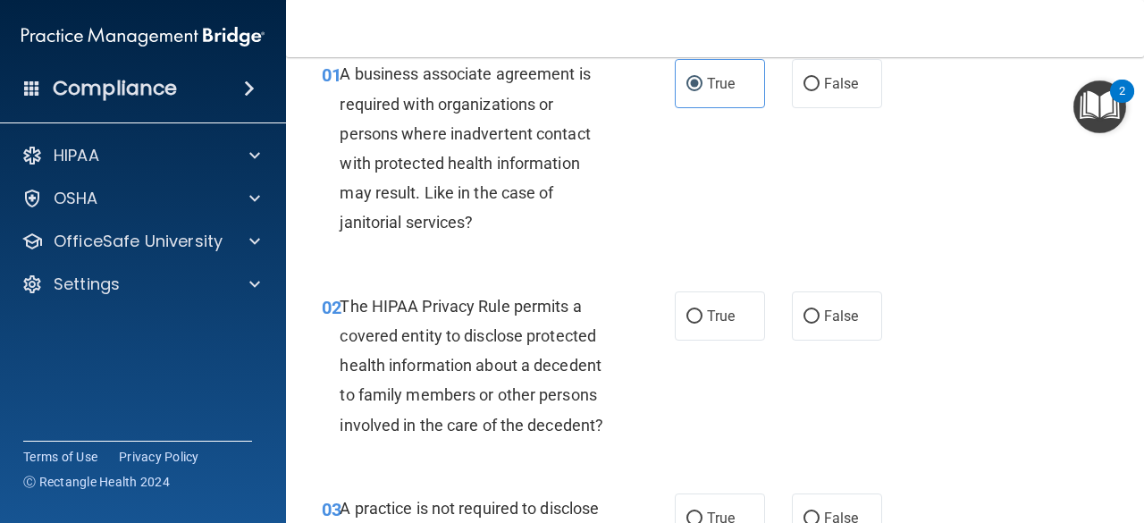
scroll to position [83, 0]
click at [709, 307] on span "True" at bounding box center [721, 315] width 28 height 17
click at [703, 309] on input "True" at bounding box center [694, 315] width 16 height 13
radio input "true"
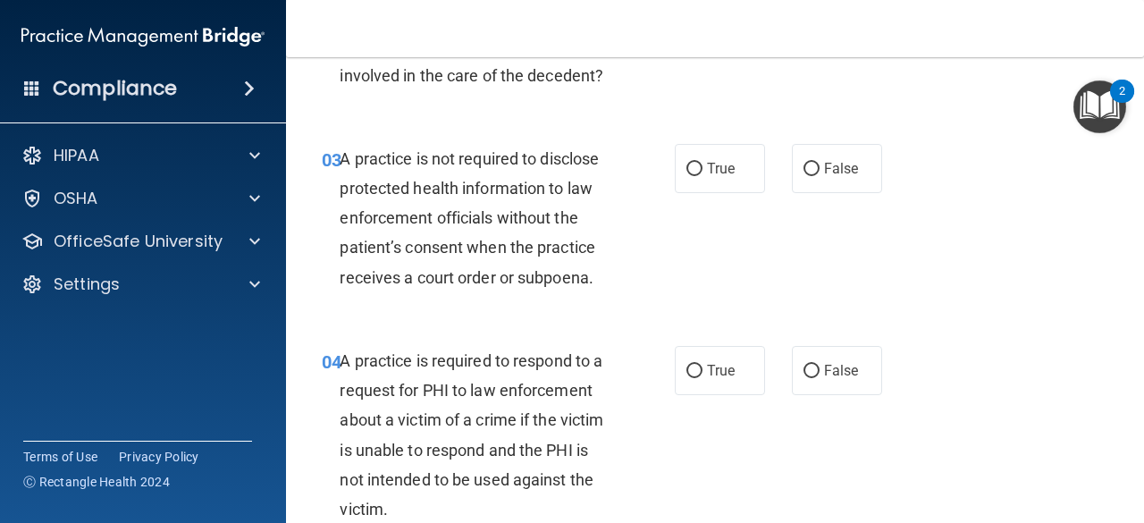
scroll to position [448, 0]
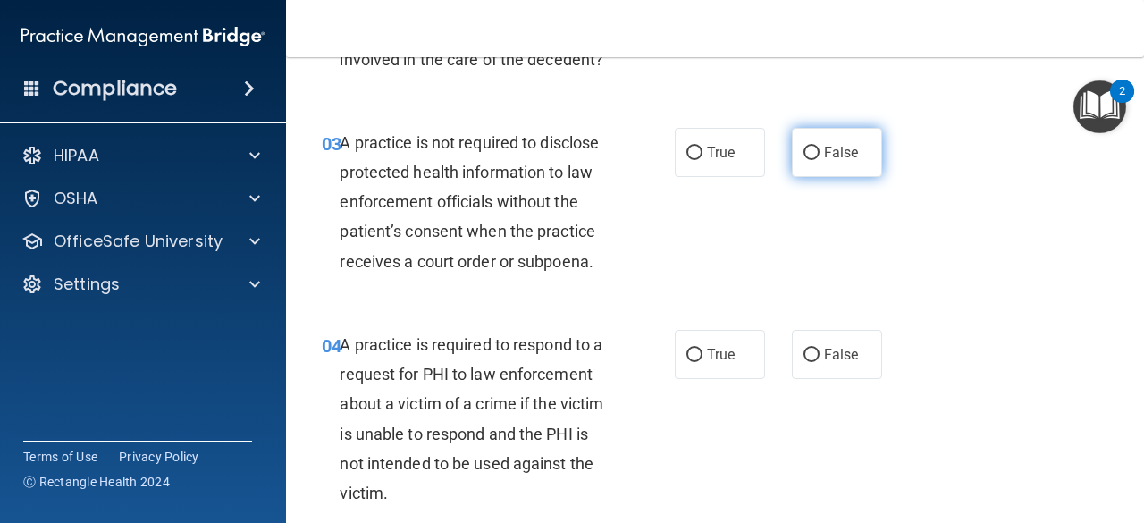
click at [842, 174] on label "False" at bounding box center [837, 152] width 90 height 49
click at [820, 160] on input "False" at bounding box center [812, 153] width 16 height 13
radio input "true"
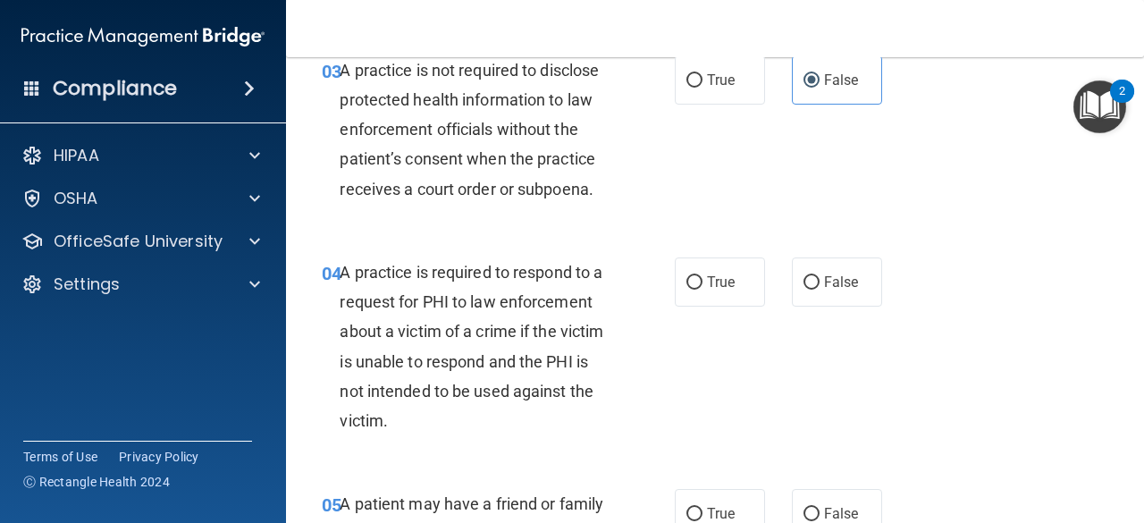
scroll to position [519, 0]
click at [713, 292] on label "True" at bounding box center [720, 282] width 90 height 49
click at [703, 291] on input "True" at bounding box center [694, 283] width 16 height 13
radio input "true"
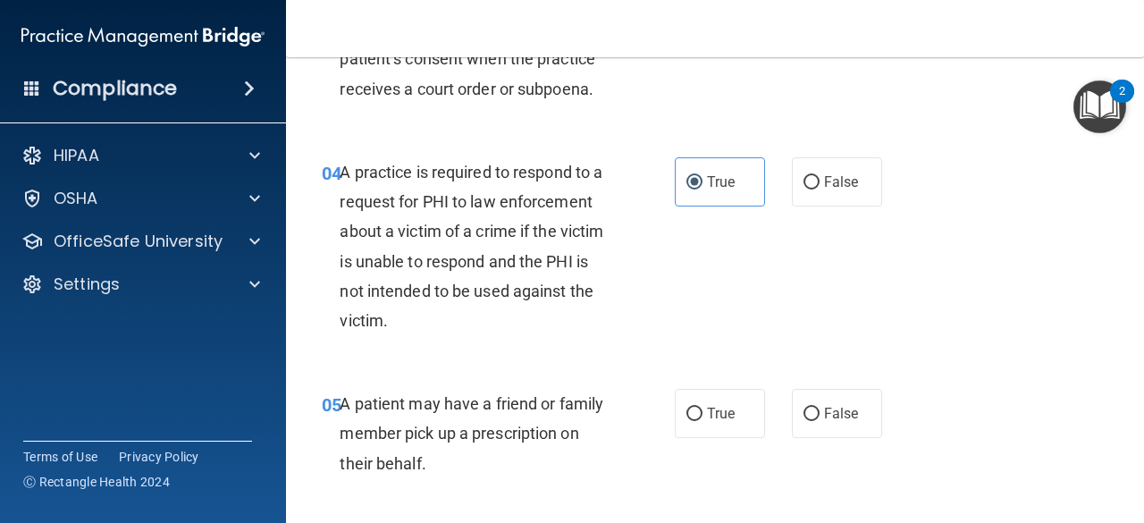
scroll to position [634, 0]
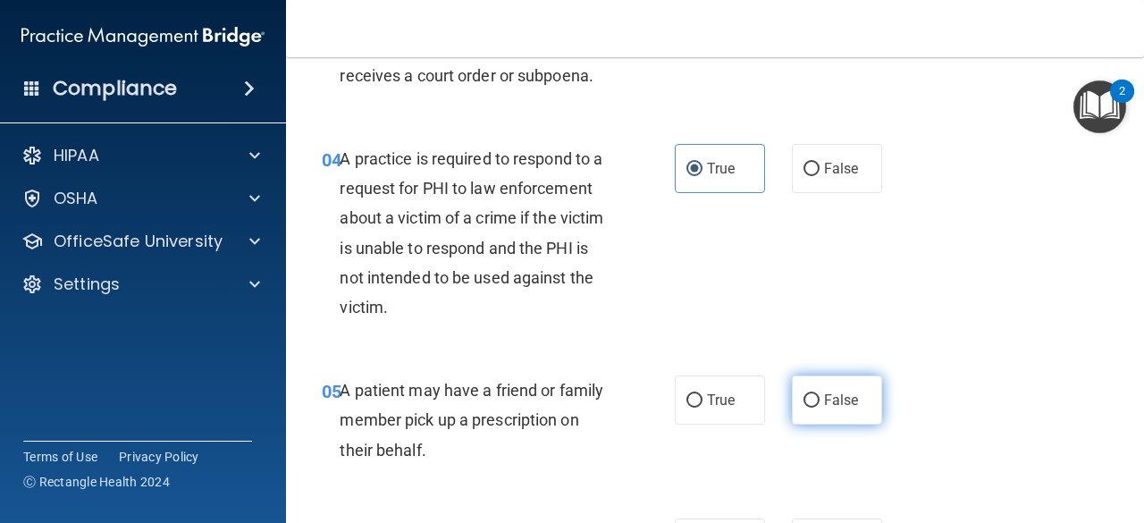
click at [853, 414] on label "False" at bounding box center [837, 399] width 90 height 49
click at [820, 408] on input "False" at bounding box center [812, 400] width 16 height 13
radio input "true"
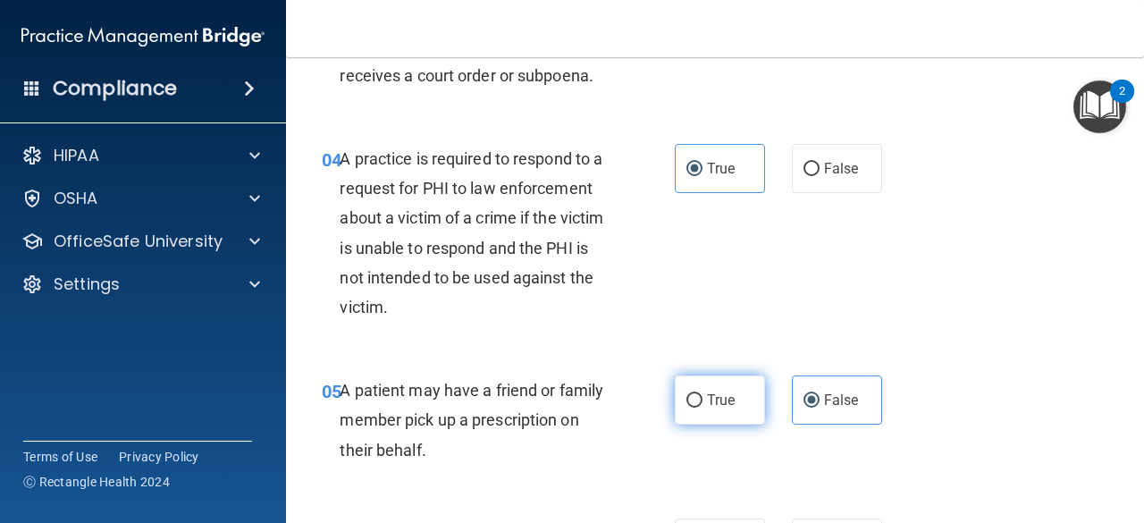
click at [734, 406] on label "True" at bounding box center [720, 399] width 90 height 49
click at [703, 406] on input "True" at bounding box center [694, 400] width 16 height 13
radio input "true"
radio input "false"
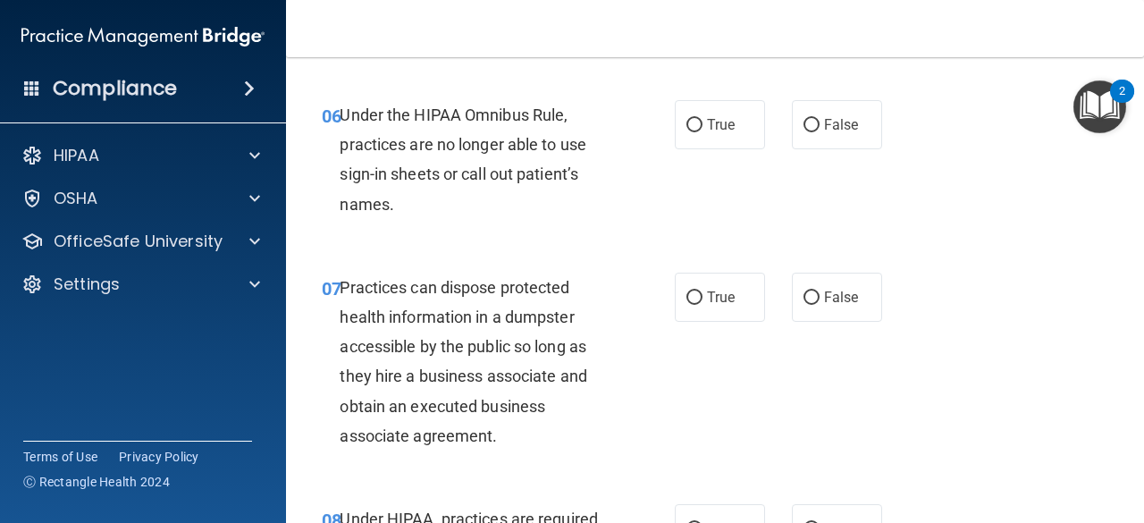
scroll to position [1053, 0]
click at [839, 99] on label "False" at bounding box center [837, 123] width 90 height 49
click at [820, 118] on input "False" at bounding box center [812, 124] width 16 height 13
radio input "true"
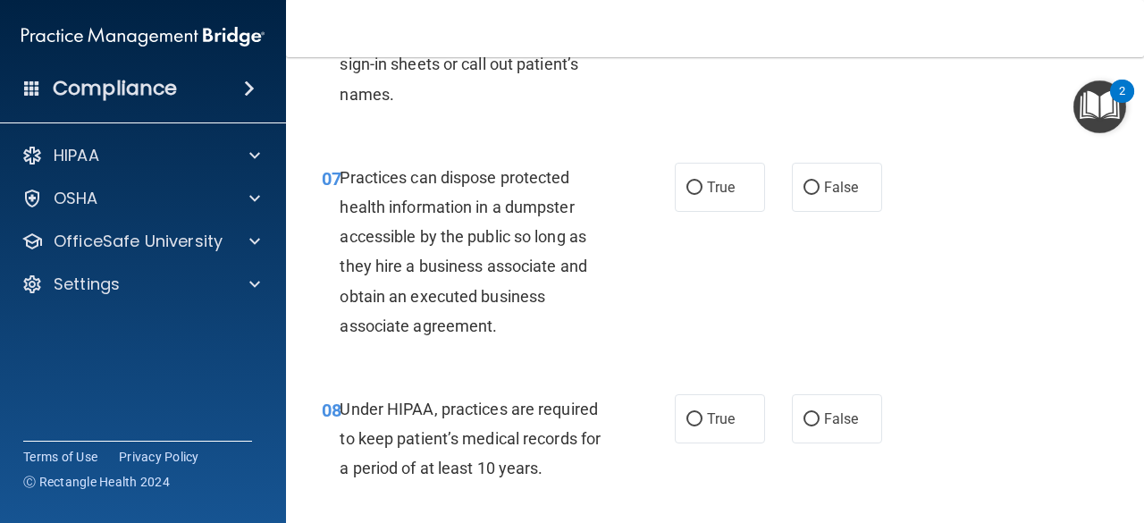
scroll to position [1164, 0]
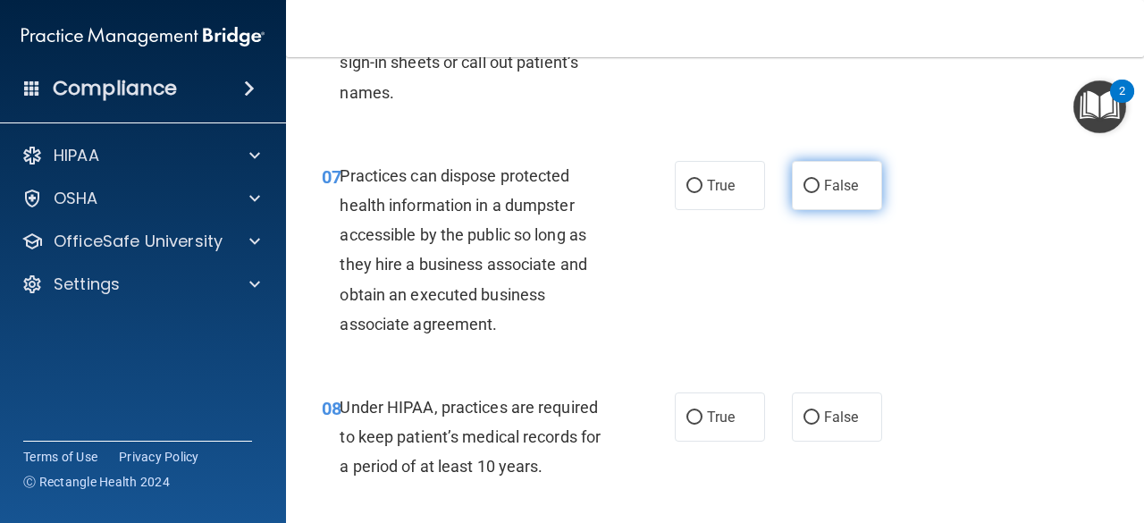
click at [813, 188] on label "False" at bounding box center [837, 185] width 90 height 49
click at [813, 188] on input "False" at bounding box center [812, 186] width 16 height 13
radio input "true"
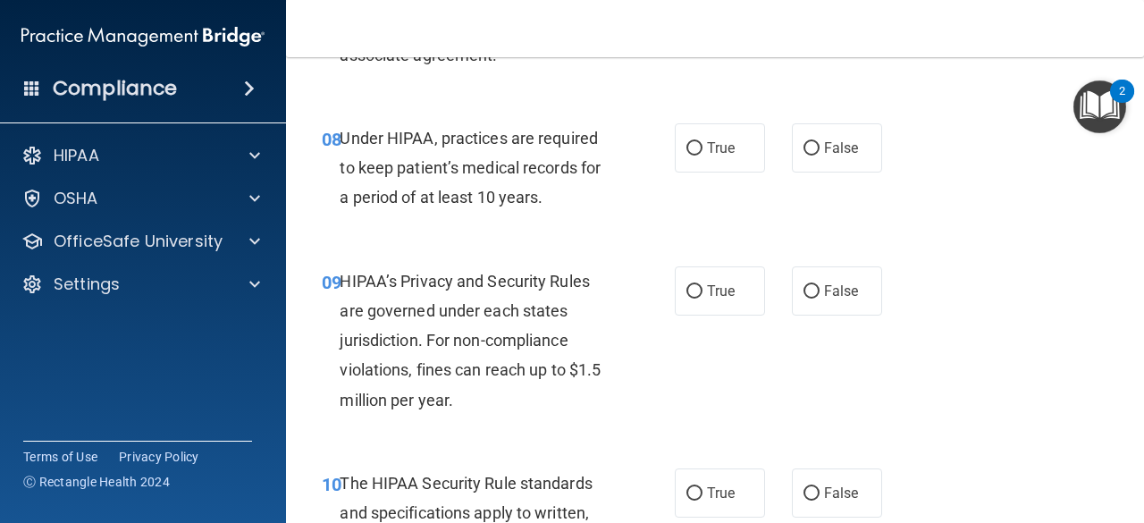
scroll to position [1434, 0]
click at [707, 156] on label "True" at bounding box center [720, 146] width 90 height 49
click at [703, 155] on input "True" at bounding box center [694, 147] width 16 height 13
radio input "true"
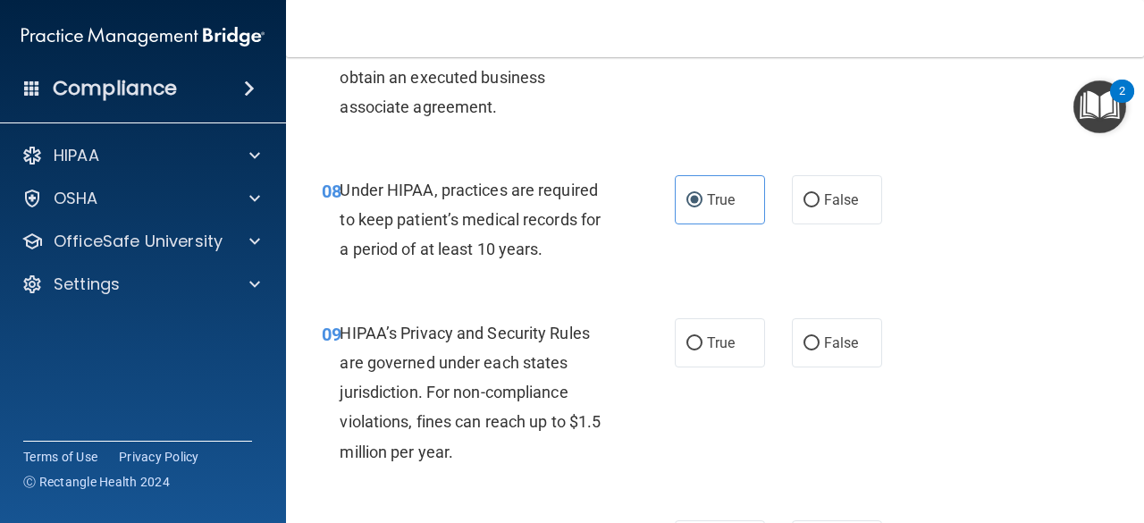
scroll to position [1379, 0]
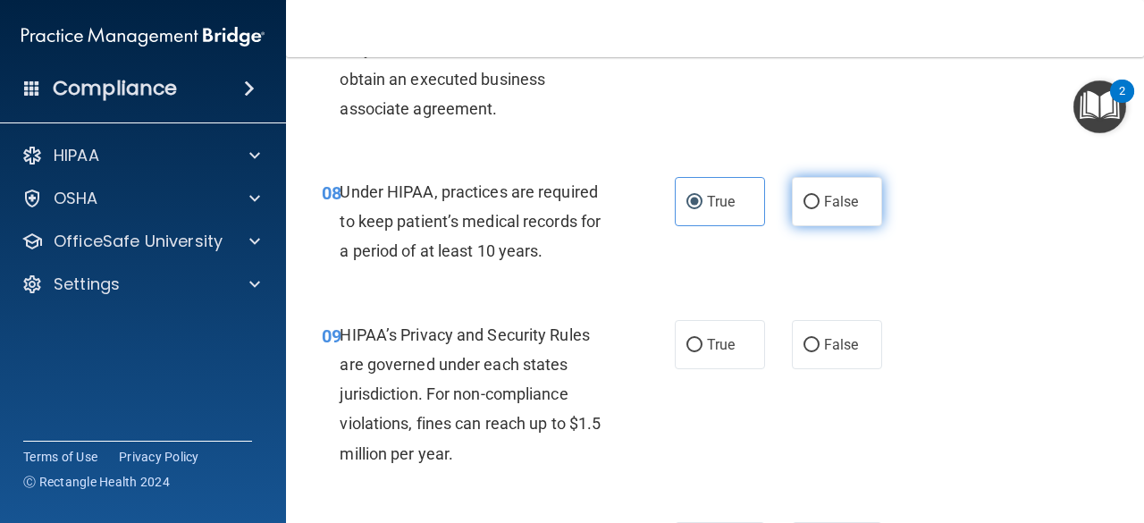
click at [794, 198] on label "False" at bounding box center [837, 201] width 90 height 49
click at [804, 198] on input "False" at bounding box center [812, 202] width 16 height 13
radio input "true"
radio input "false"
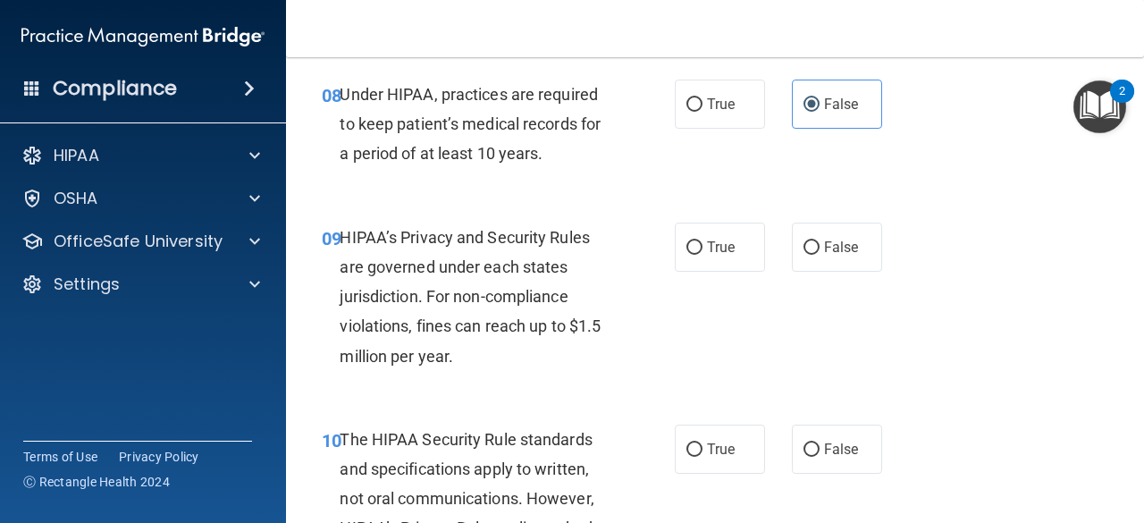
scroll to position [1481, 0]
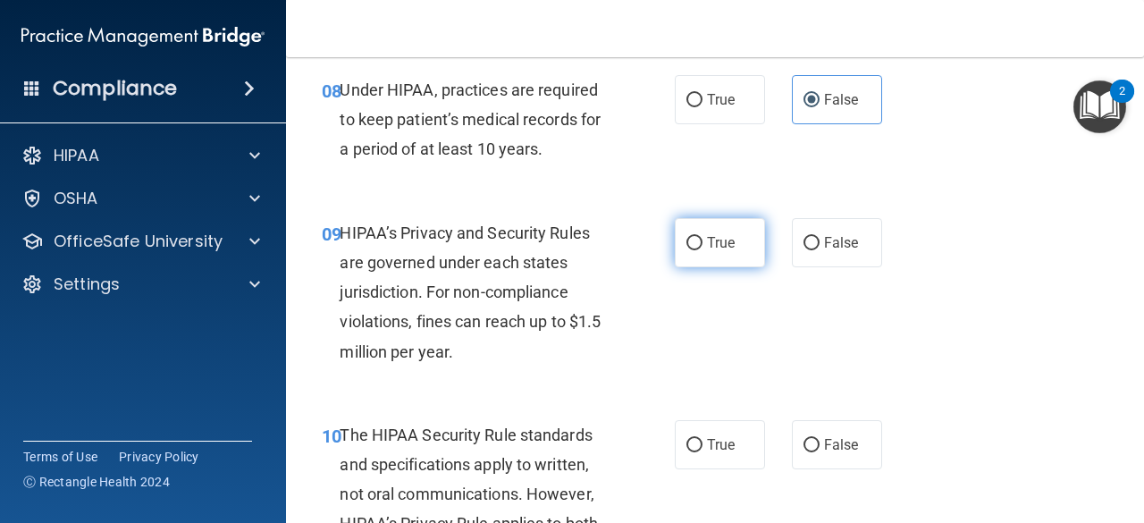
click at [719, 248] on span "True" at bounding box center [721, 242] width 28 height 17
click at [703, 248] on input "True" at bounding box center [694, 243] width 16 height 13
radio input "true"
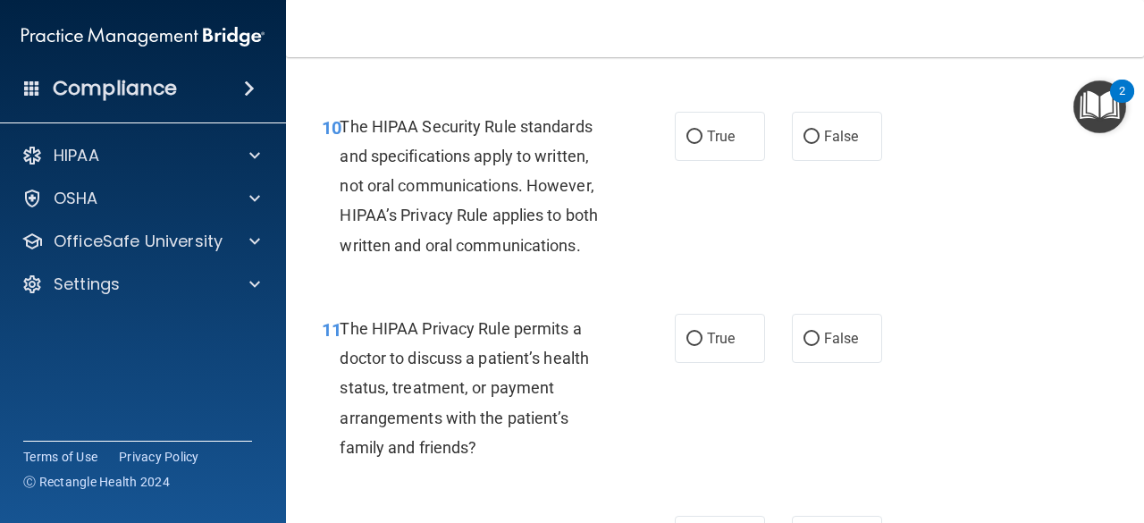
scroll to position [1790, 0]
click at [844, 149] on label "False" at bounding box center [837, 135] width 90 height 49
click at [820, 143] on input "False" at bounding box center [812, 136] width 16 height 13
radio input "true"
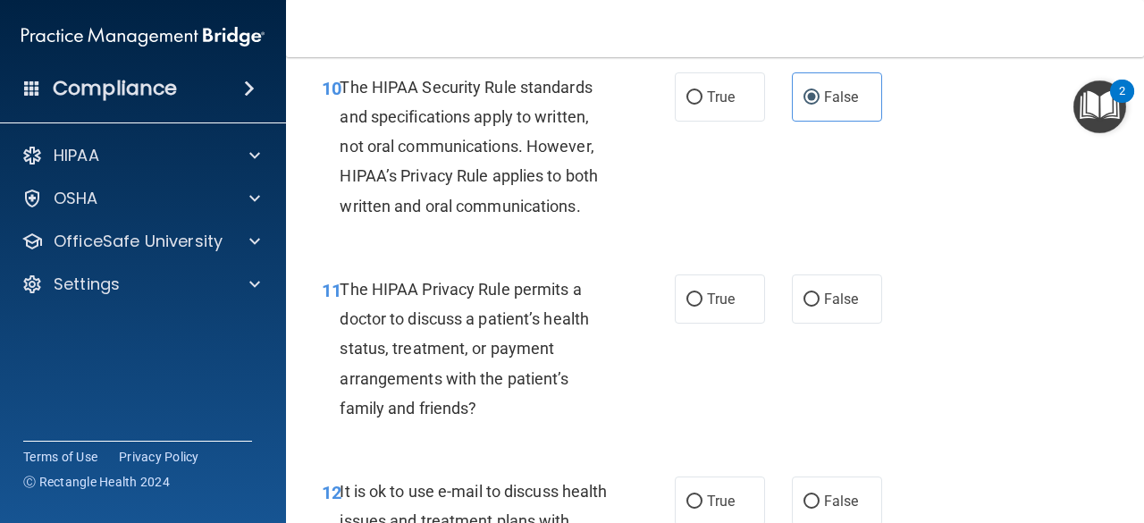
scroll to position [1877, 0]
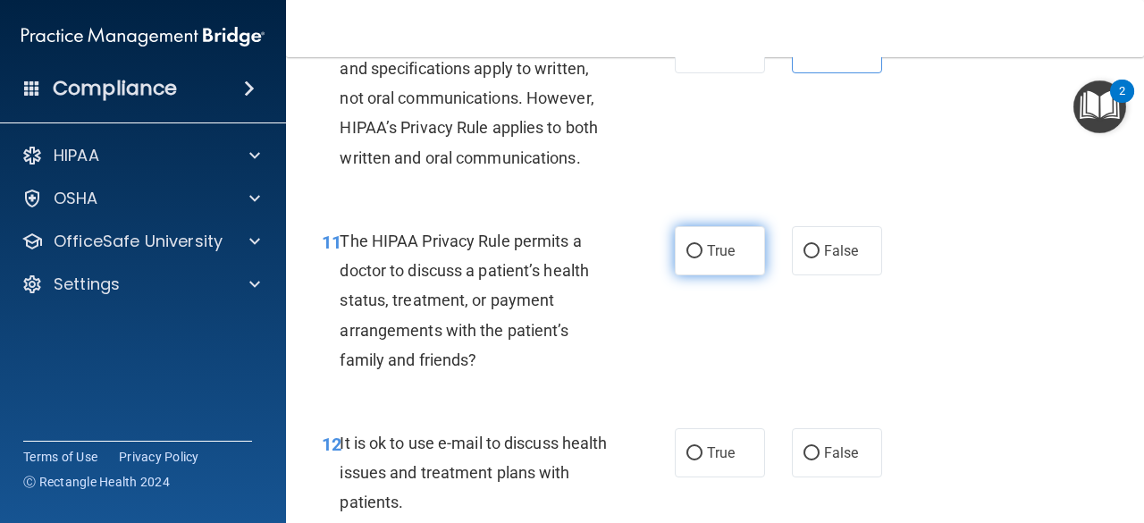
click at [726, 246] on span "True" at bounding box center [721, 250] width 28 height 17
click at [703, 246] on input "True" at bounding box center [694, 251] width 16 height 13
radio input "true"
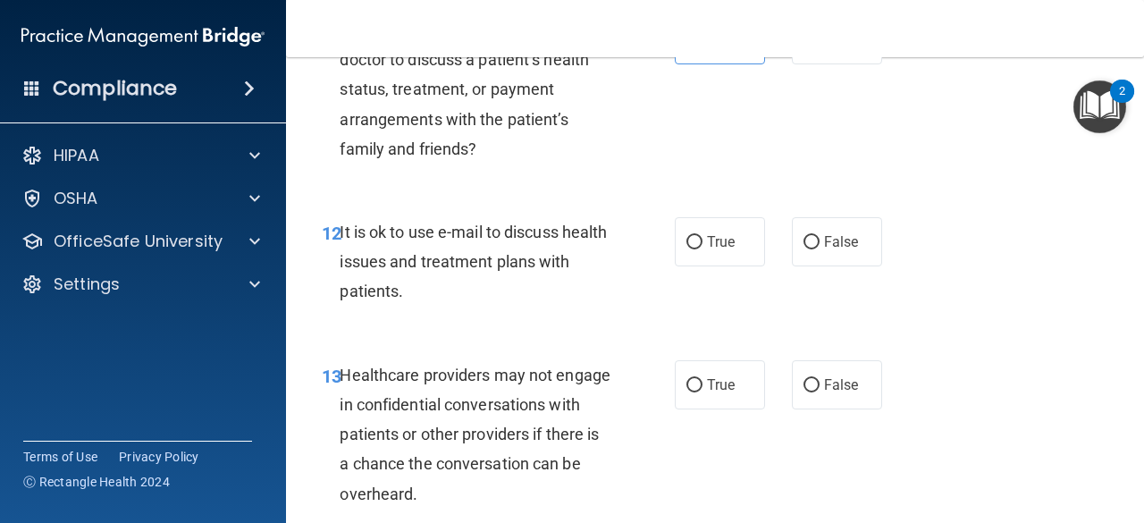
scroll to position [2089, 0]
click at [695, 248] on label "True" at bounding box center [720, 240] width 90 height 49
click at [695, 248] on input "True" at bounding box center [694, 241] width 16 height 13
radio input "true"
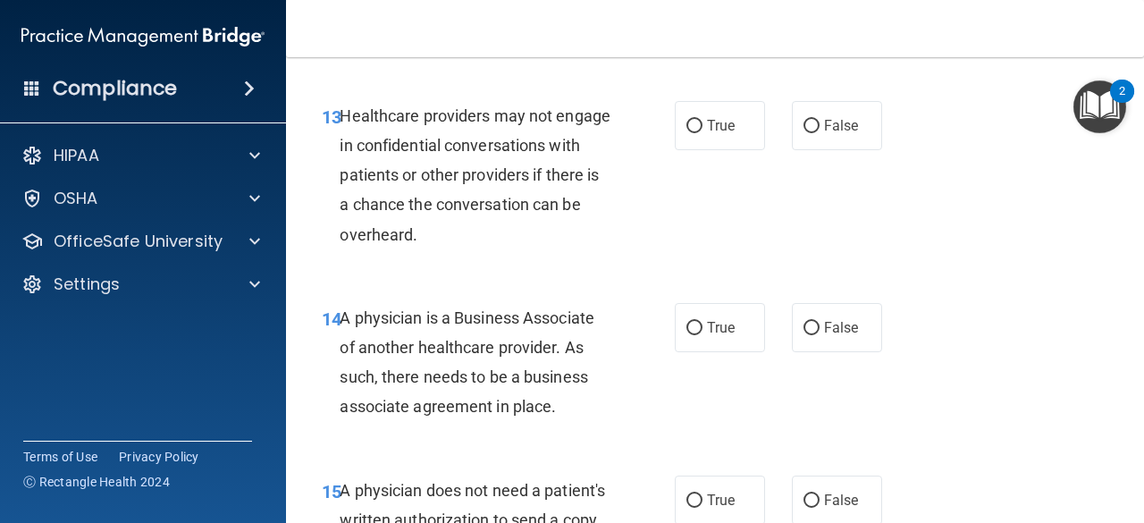
scroll to position [2348, 0]
click at [722, 128] on span "True" at bounding box center [721, 124] width 28 height 17
click at [703, 128] on input "True" at bounding box center [694, 125] width 16 height 13
radio input "true"
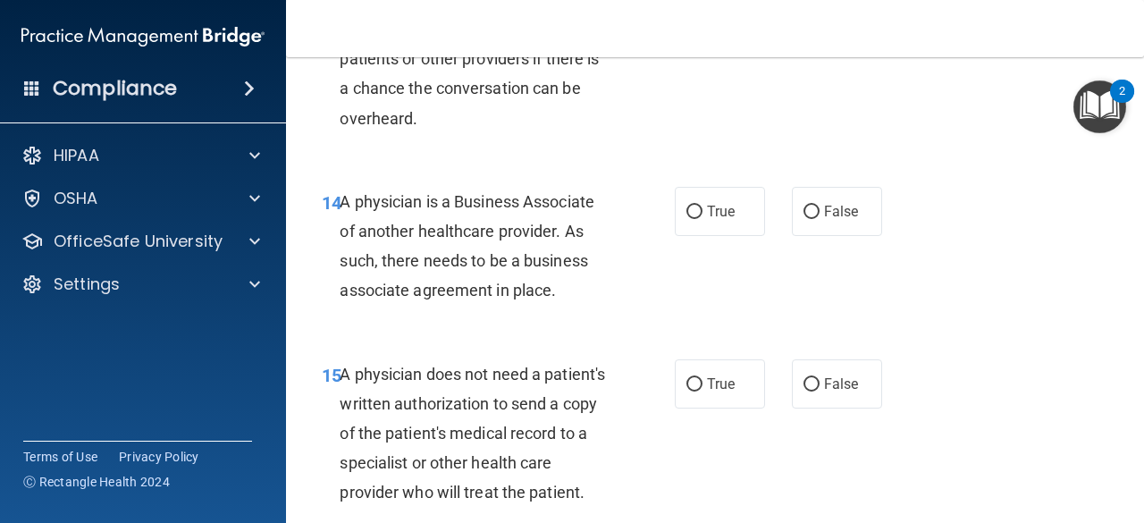
scroll to position [2464, 0]
click at [708, 196] on label "True" at bounding box center [720, 210] width 90 height 49
click at [703, 205] on input "True" at bounding box center [694, 211] width 16 height 13
radio input "true"
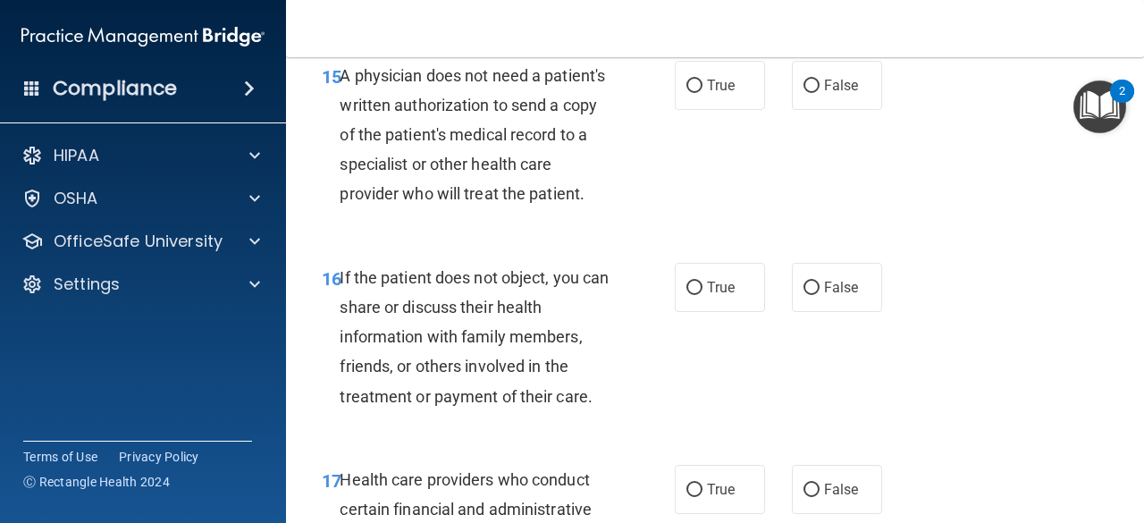
scroll to position [2761, 0]
click at [838, 78] on span "False" at bounding box center [841, 86] width 35 height 17
click at [820, 80] on input "False" at bounding box center [812, 86] width 16 height 13
radio input "true"
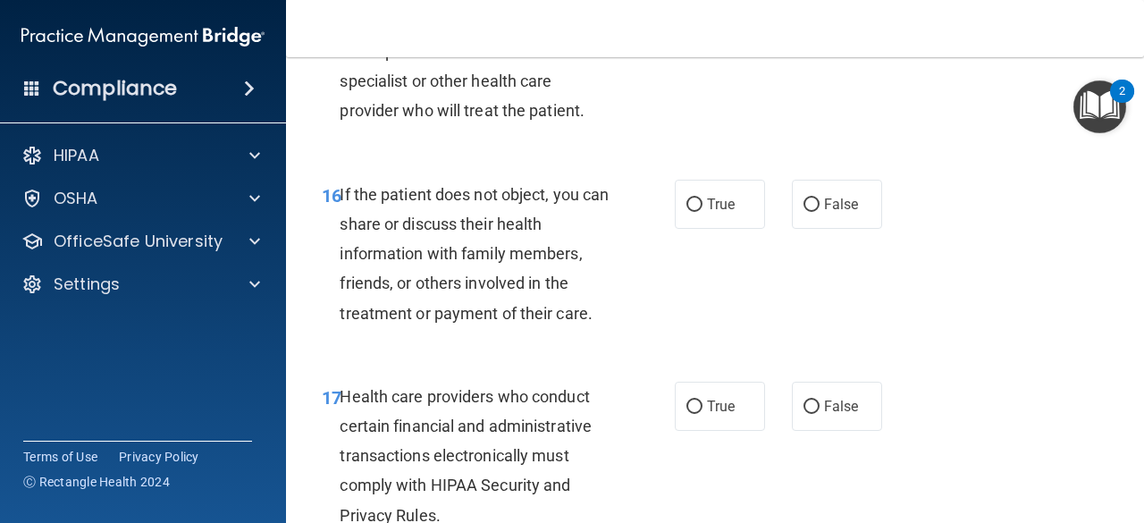
scroll to position [2843, 0]
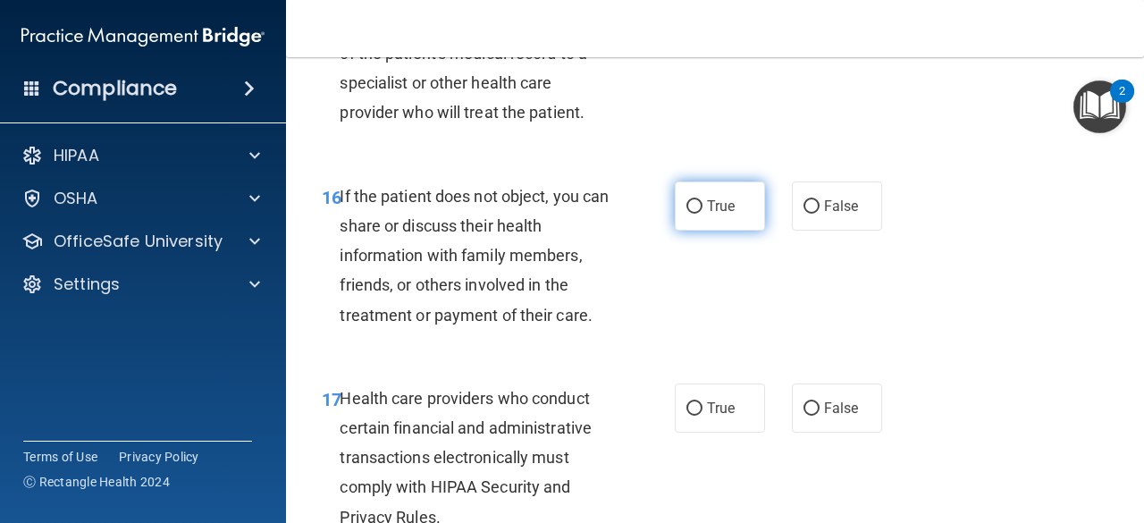
click at [720, 231] on label "True" at bounding box center [720, 205] width 90 height 49
click at [703, 214] on input "True" at bounding box center [694, 206] width 16 height 13
radio input "true"
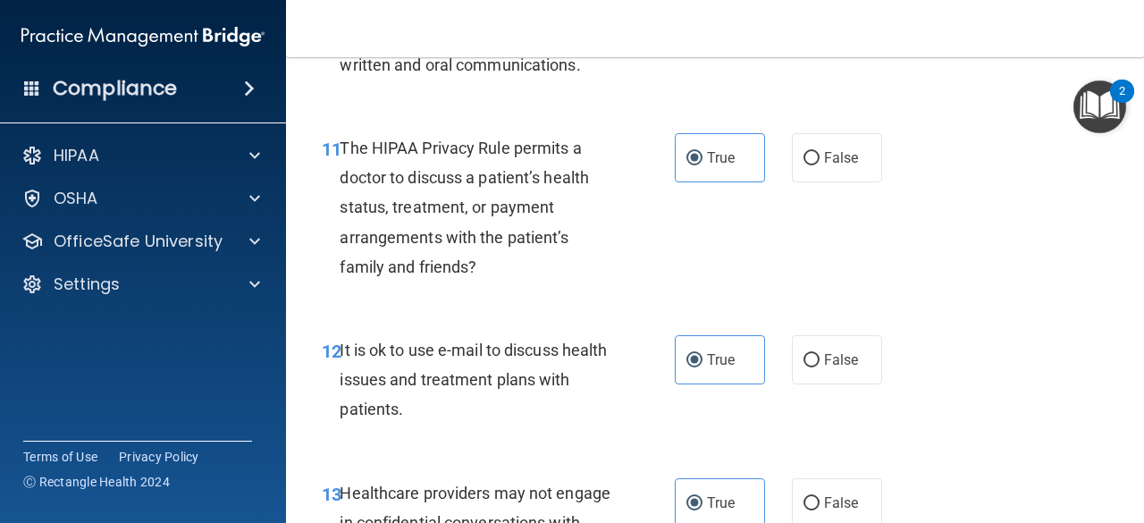
scroll to position [1968, 0]
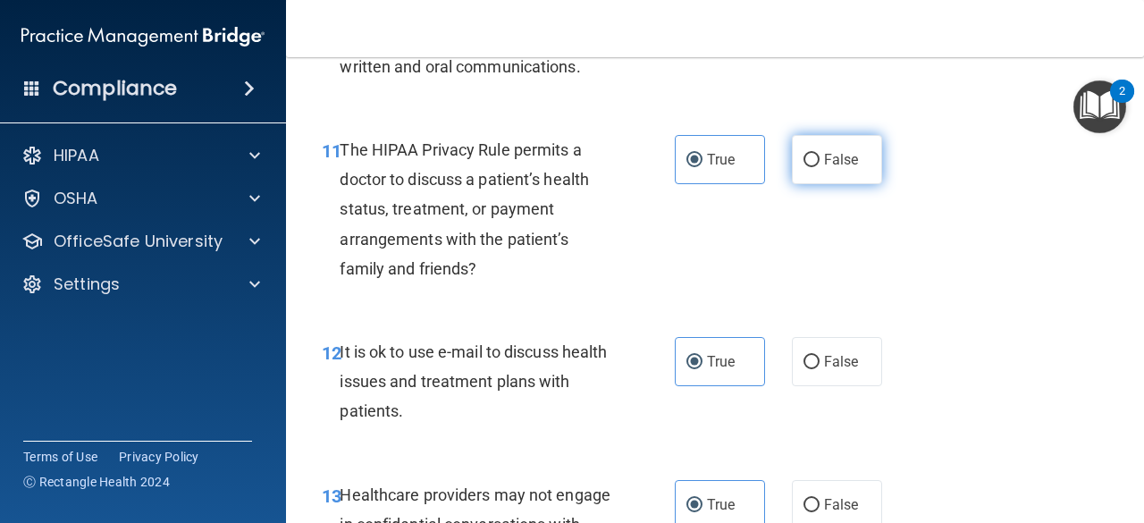
click at [837, 165] on span "False" at bounding box center [841, 159] width 35 height 17
click at [820, 165] on input "False" at bounding box center [812, 160] width 16 height 13
radio input "true"
radio input "false"
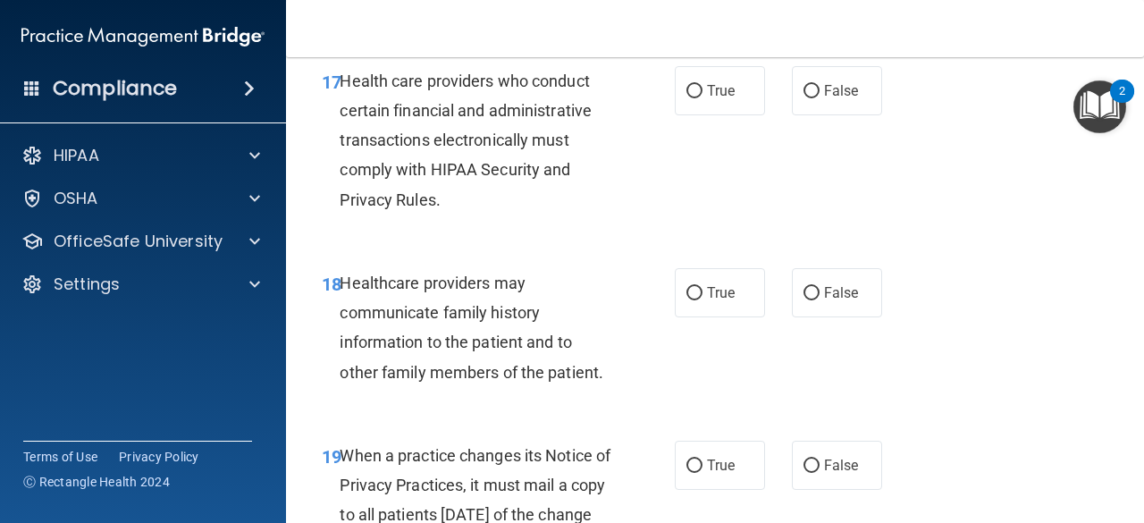
scroll to position [3162, 0]
click at [719, 98] on span "True" at bounding box center [721, 89] width 28 height 17
click at [703, 97] on input "True" at bounding box center [694, 90] width 16 height 13
radio input "true"
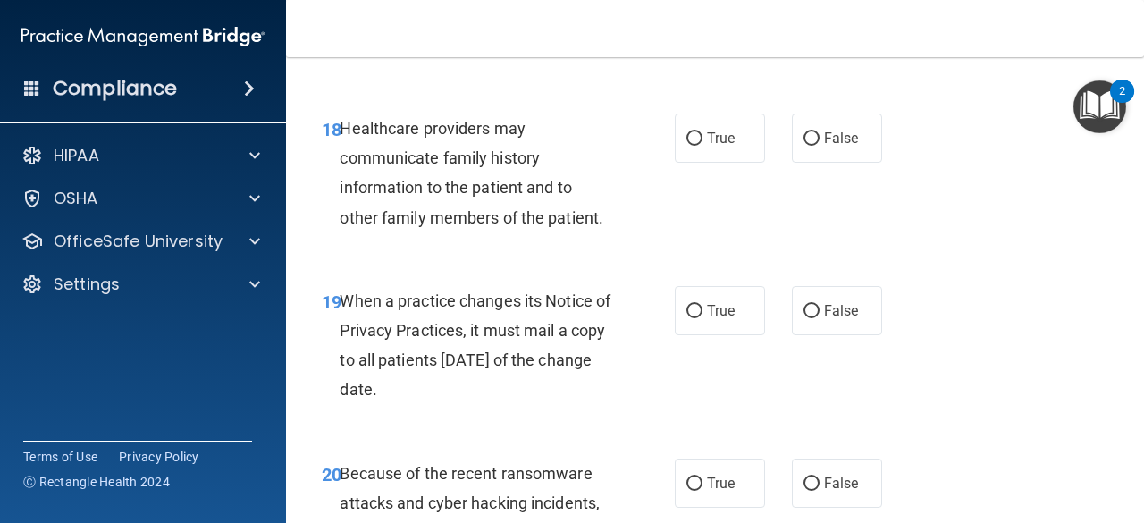
scroll to position [3315, 0]
click at [824, 147] on span "False" at bounding box center [841, 138] width 35 height 17
click at [820, 146] on input "False" at bounding box center [812, 138] width 16 height 13
radio input "true"
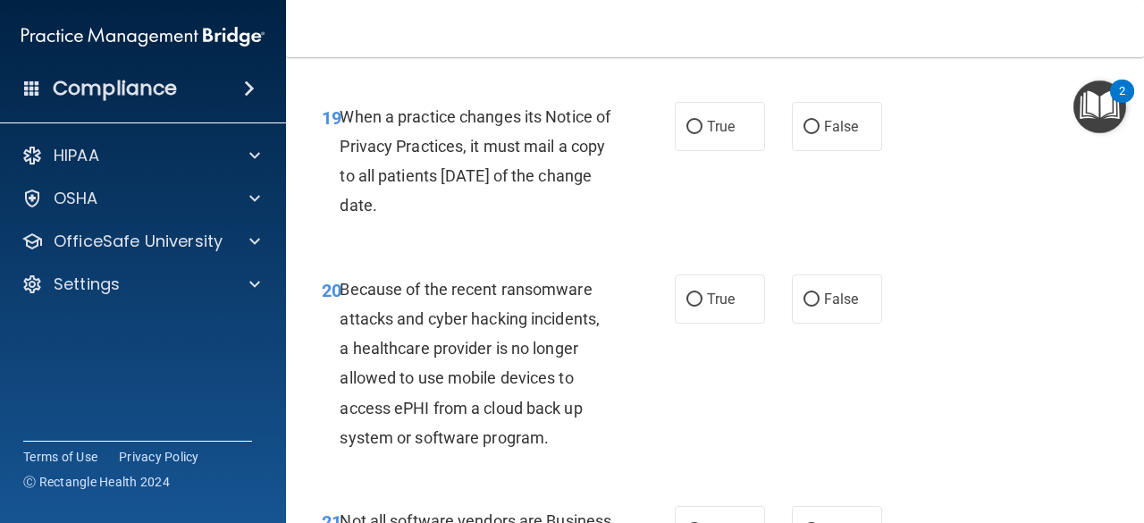
scroll to position [3500, 0]
click at [718, 134] on span "True" at bounding box center [721, 125] width 28 height 17
click at [703, 133] on input "True" at bounding box center [694, 126] width 16 height 13
radio input "true"
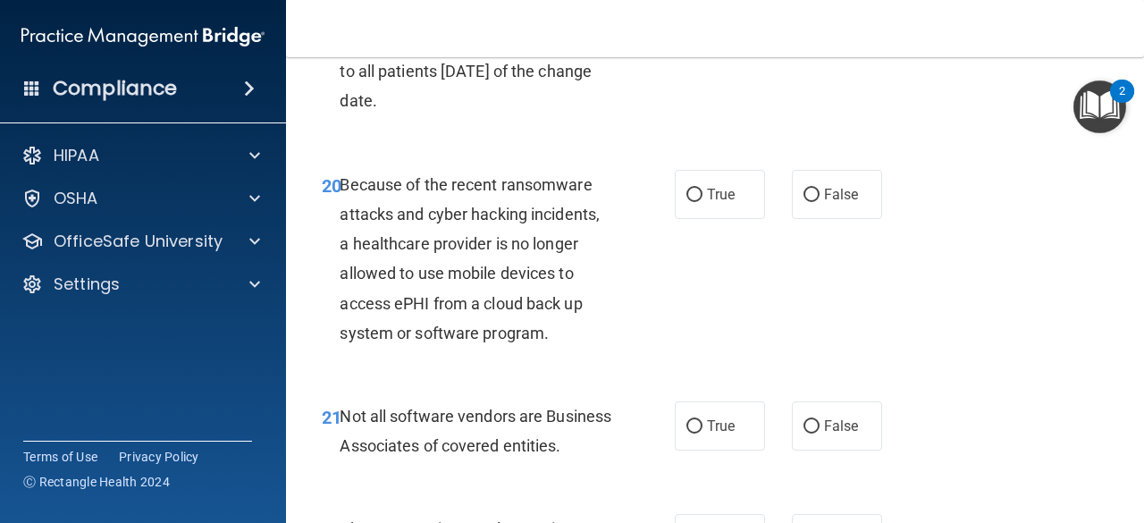
scroll to position [3606, 0]
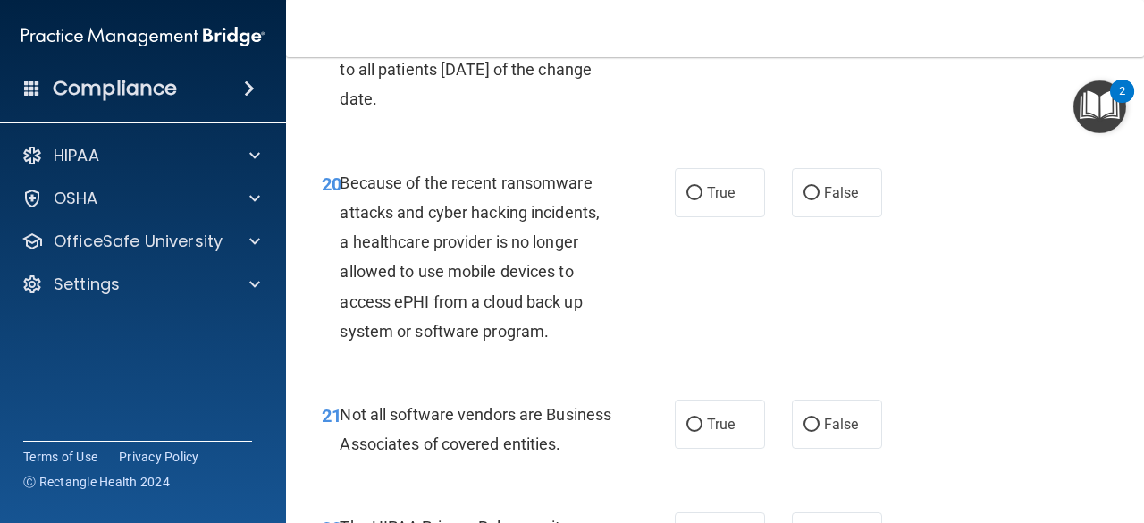
click at [713, 190] on div "20 Because of the recent ransomware attacks and cyber hacking incidents, a heal…" at bounding box center [714, 262] width 813 height 232
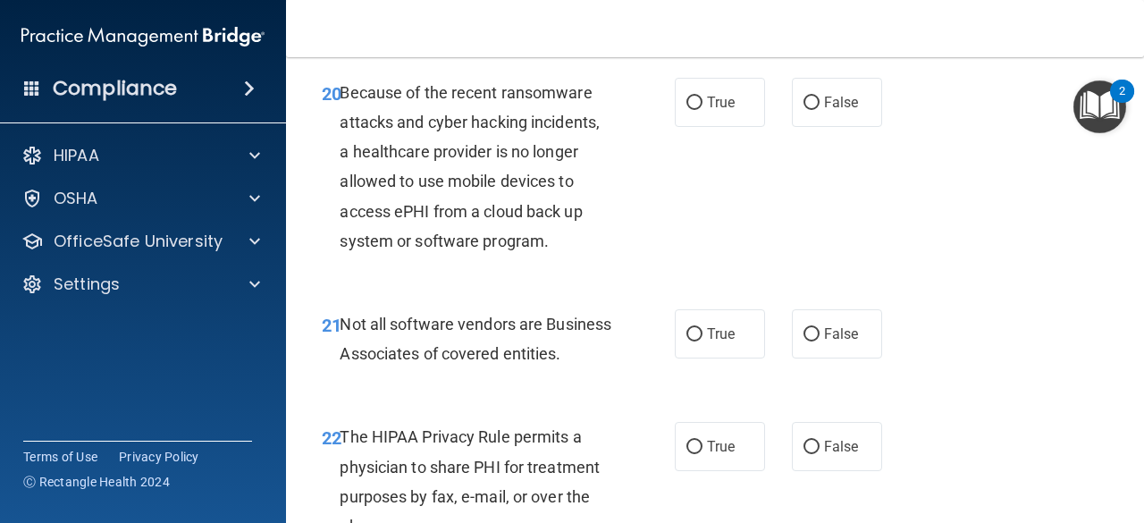
scroll to position [3698, 0]
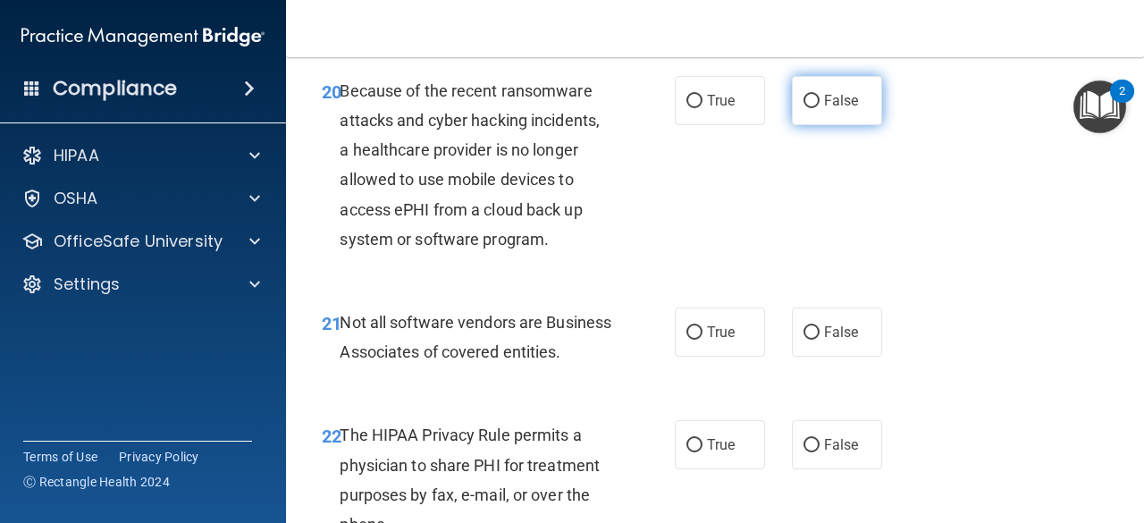
click at [812, 122] on label "False" at bounding box center [837, 100] width 90 height 49
click at [812, 108] on input "False" at bounding box center [812, 101] width 16 height 13
radio input "true"
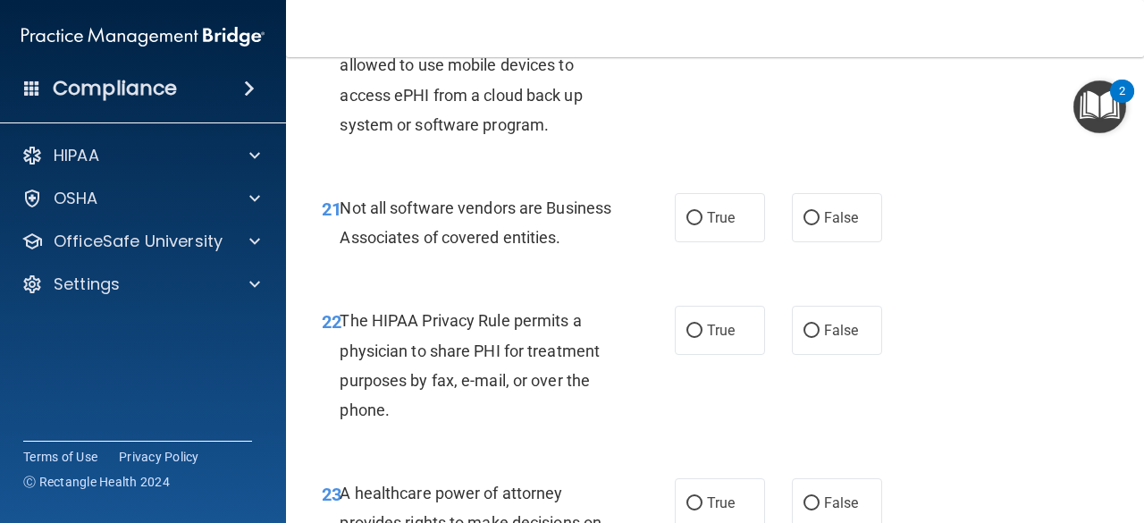
scroll to position [3825, 0]
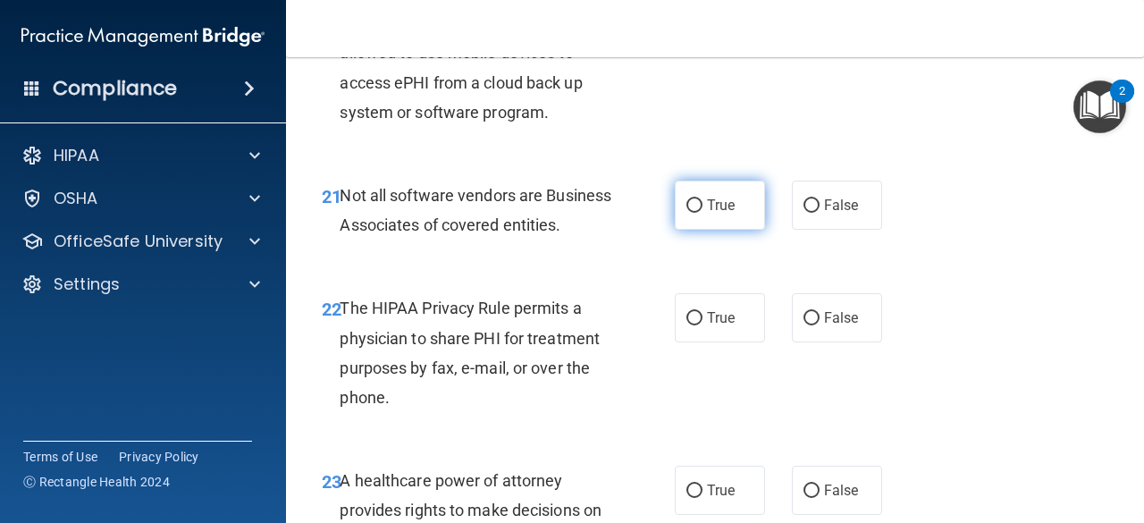
click at [699, 230] on label "True" at bounding box center [720, 205] width 90 height 49
click at [699, 213] on input "True" at bounding box center [694, 205] width 16 height 13
radio input "true"
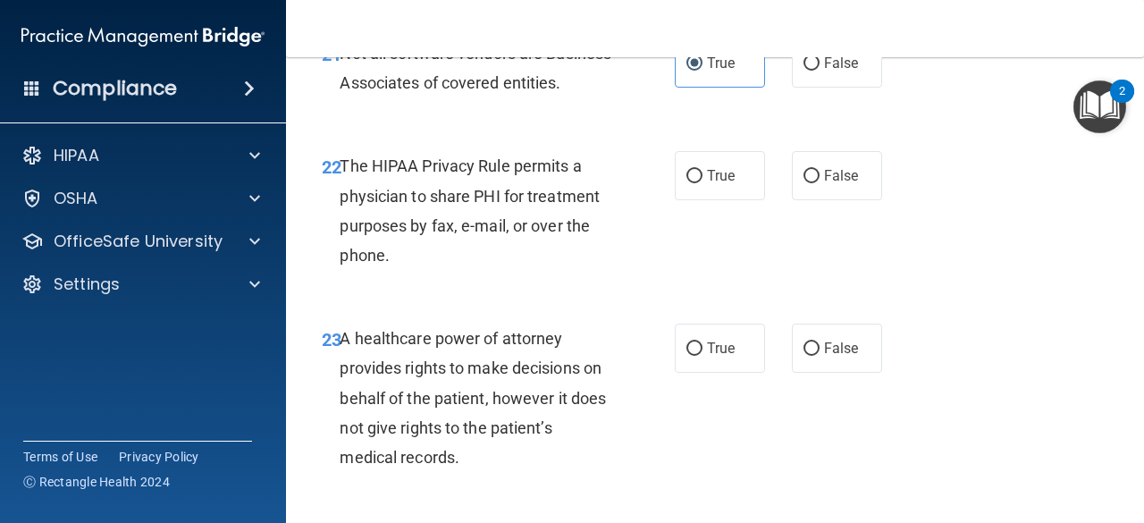
scroll to position [3968, 0]
click at [707, 183] on span "True" at bounding box center [721, 174] width 28 height 17
click at [701, 182] on input "True" at bounding box center [694, 175] width 16 height 13
radio input "true"
click at [707, 183] on span "True" at bounding box center [721, 174] width 28 height 17
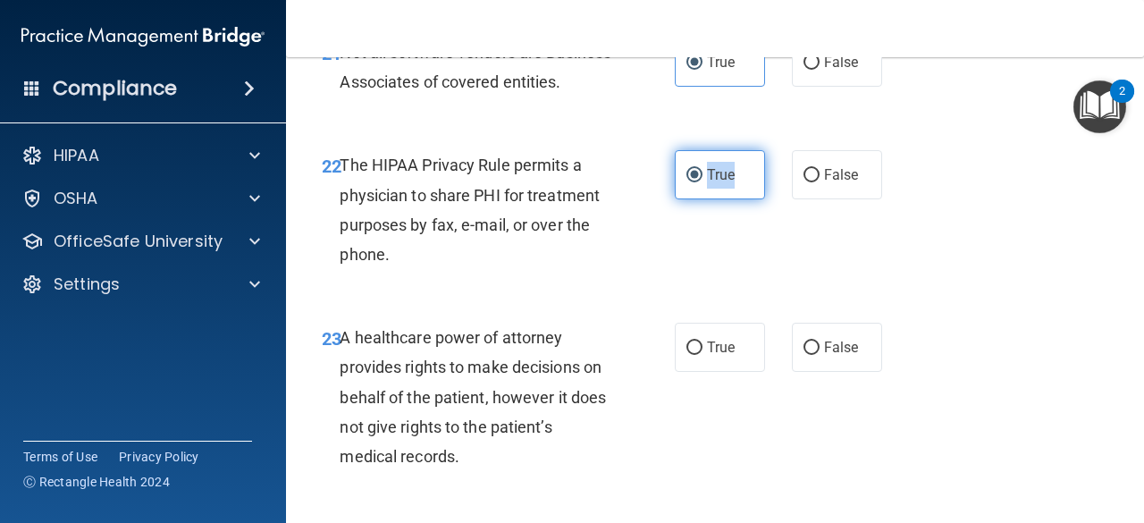
click at [701, 182] on input "True" at bounding box center [694, 175] width 16 height 13
click at [631, 267] on div "22 The HIPAA Privacy Rule permits a physician to share PHI for treatment purpos…" at bounding box center [498, 214] width 407 height 128
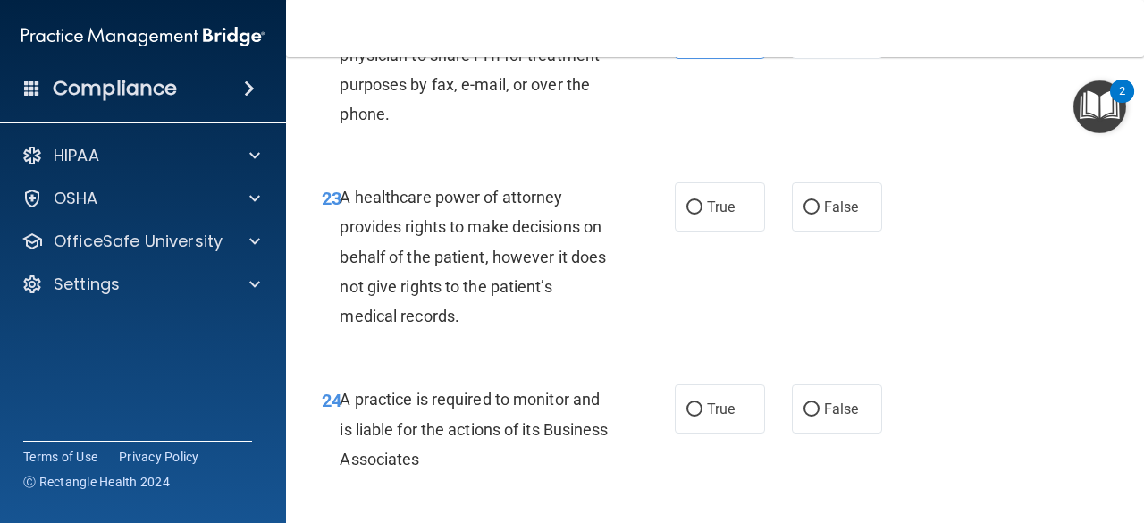
scroll to position [4111, 0]
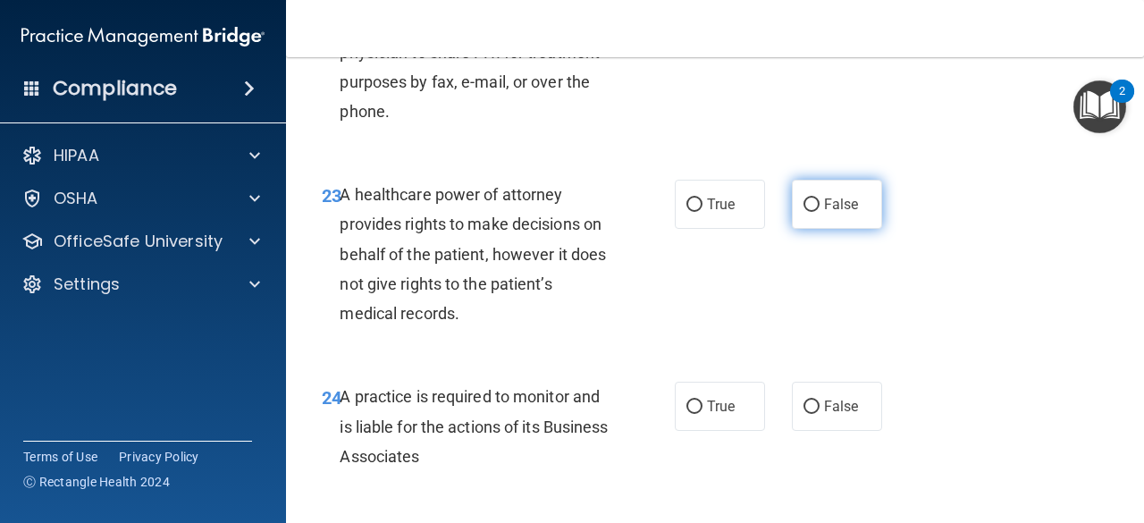
click at [826, 229] on label "False" at bounding box center [837, 204] width 90 height 49
click at [820, 212] on input "False" at bounding box center [812, 204] width 16 height 13
radio input "true"
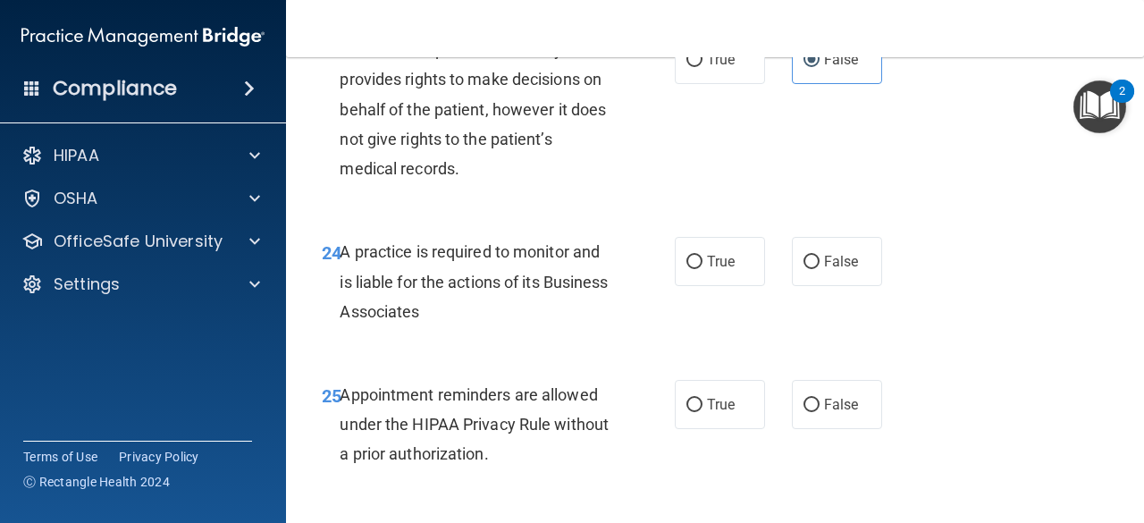
scroll to position [4262, 0]
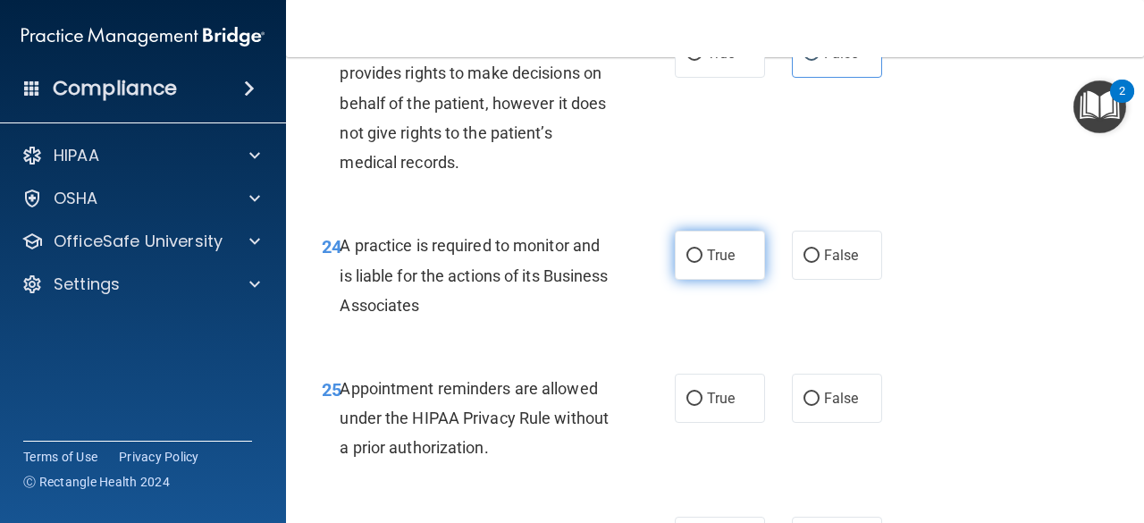
click at [676, 280] on label "True" at bounding box center [720, 255] width 90 height 49
click at [686, 263] on input "True" at bounding box center [694, 255] width 16 height 13
radio input "true"
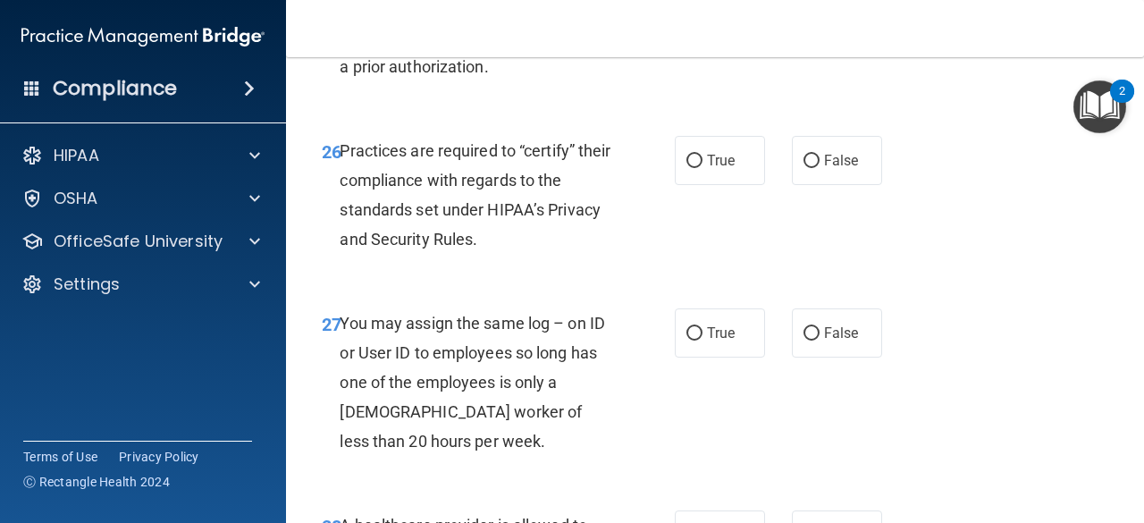
scroll to position [4642, 0]
click at [724, 27] on span "True" at bounding box center [721, 18] width 28 height 17
click at [703, 26] on input "True" at bounding box center [694, 19] width 16 height 13
radio input "true"
click at [708, 170] on span "True" at bounding box center [721, 161] width 28 height 17
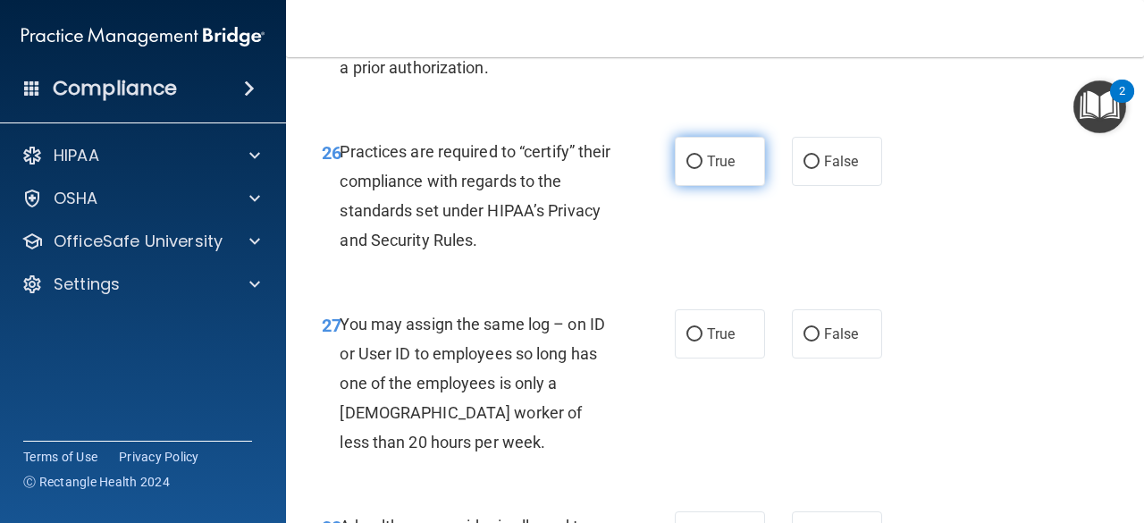
click at [703, 169] on input "True" at bounding box center [694, 162] width 16 height 13
radio input "true"
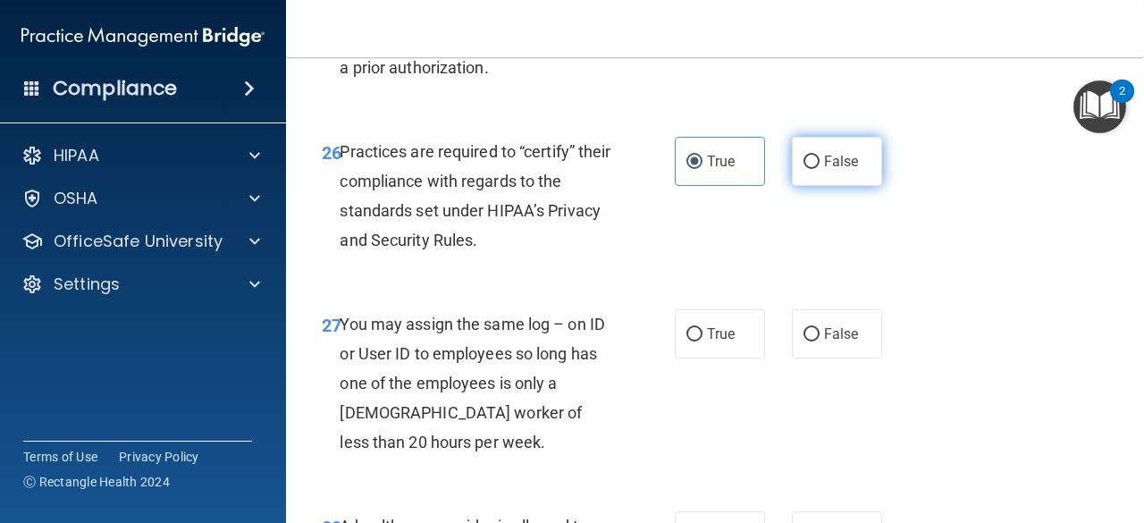
click at [824, 170] on span "False" at bounding box center [841, 161] width 35 height 17
click at [818, 169] on input "False" at bounding box center [812, 162] width 16 height 13
radio input "true"
radio input "false"
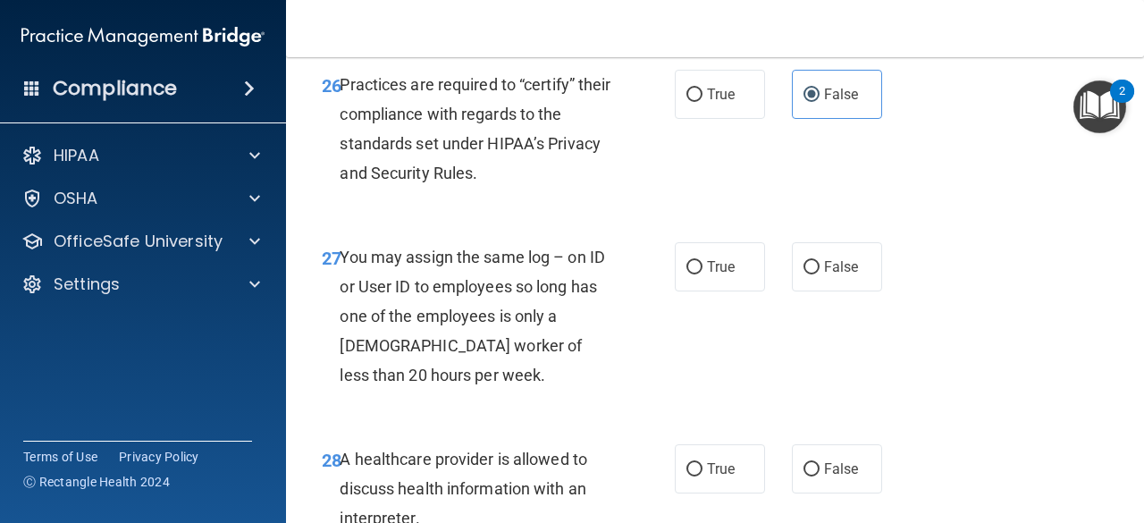
scroll to position [4713, 0]
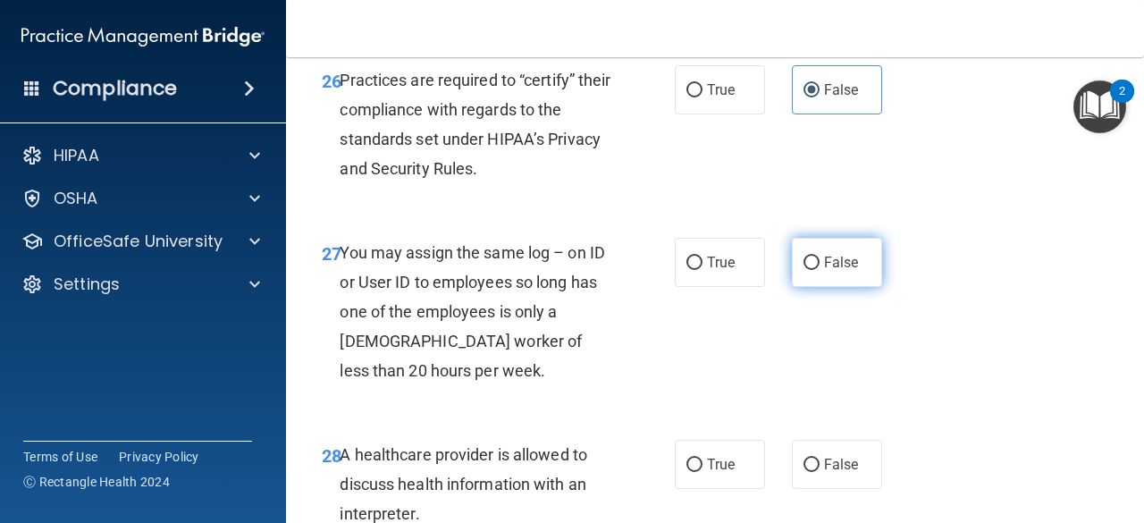
click at [830, 271] on span "False" at bounding box center [841, 262] width 35 height 17
click at [820, 270] on input "False" at bounding box center [812, 263] width 16 height 13
radio input "true"
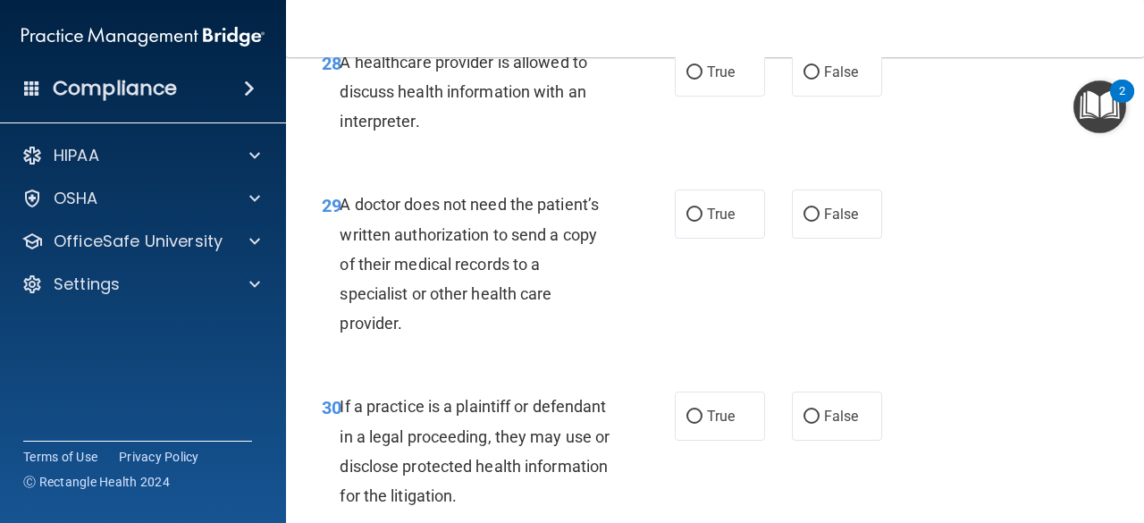
scroll to position [5107, 0]
click at [695, 96] on label "True" at bounding box center [720, 70] width 90 height 49
click at [695, 79] on input "True" at bounding box center [694, 71] width 16 height 13
radio input "true"
click at [677, 238] on label "True" at bounding box center [720, 213] width 90 height 49
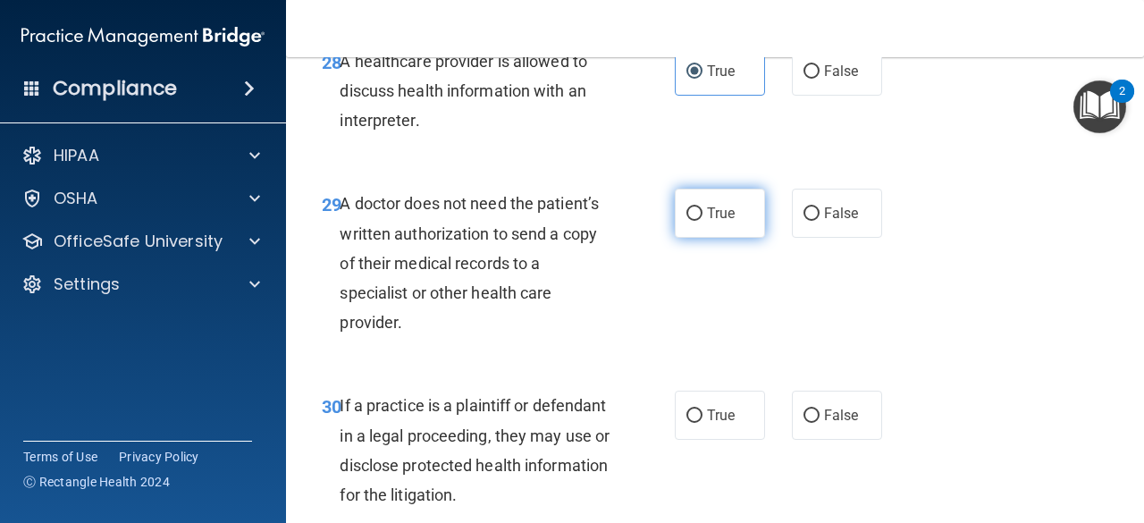
click at [686, 221] on input "True" at bounding box center [694, 213] width 16 height 13
radio input "true"
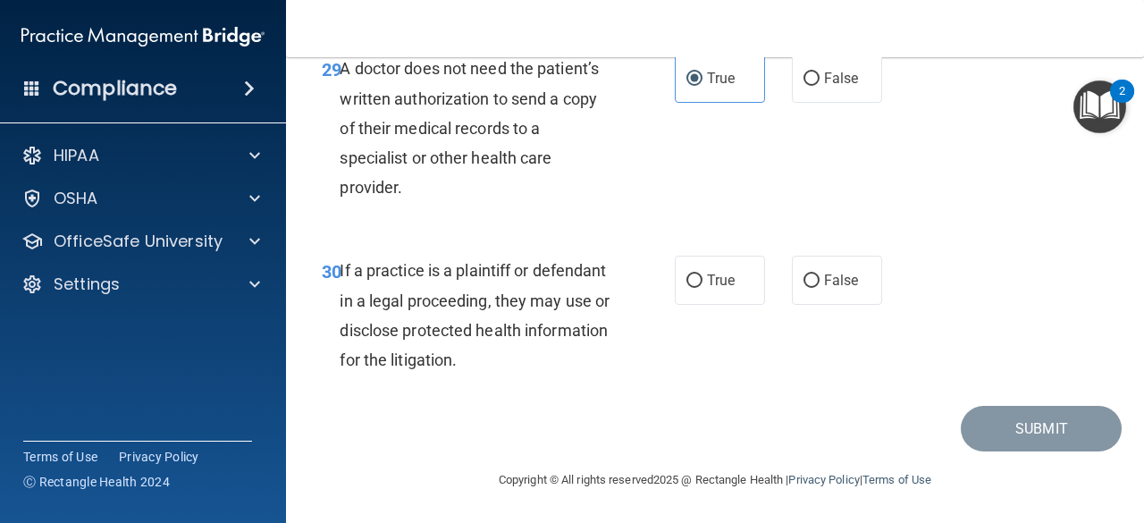
scroll to position [5241, 0]
click at [813, 104] on label "False" at bounding box center [837, 79] width 90 height 49
click at [813, 87] on input "False" at bounding box center [812, 79] width 16 height 13
radio input "true"
radio input "false"
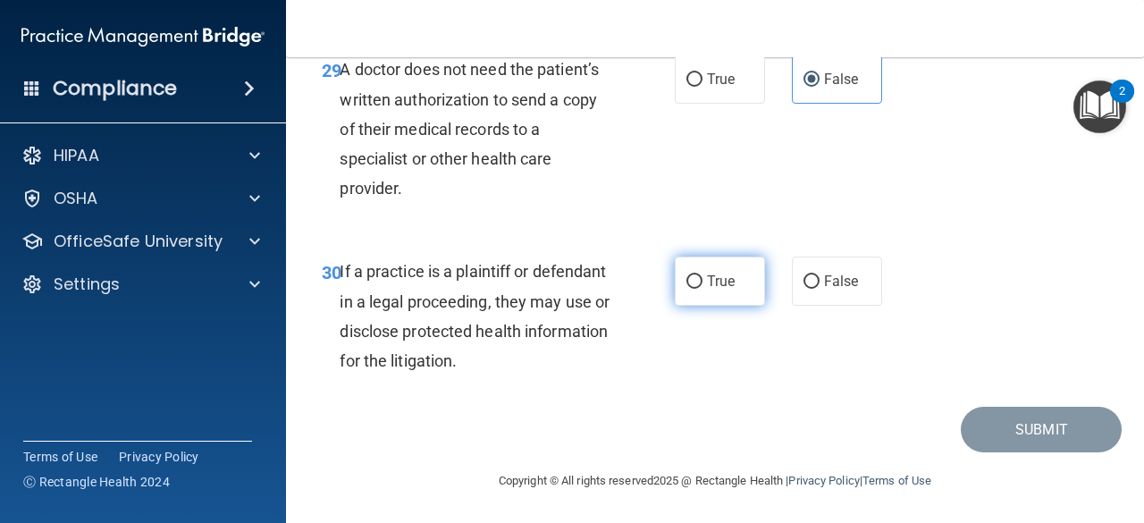
drag, startPoint x: 712, startPoint y: 360, endPoint x: 697, endPoint y: 346, distance: 20.2
click at [697, 306] on label "True" at bounding box center [720, 281] width 90 height 49
click at [697, 289] on input "True" at bounding box center [694, 281] width 16 height 13
radio input "true"
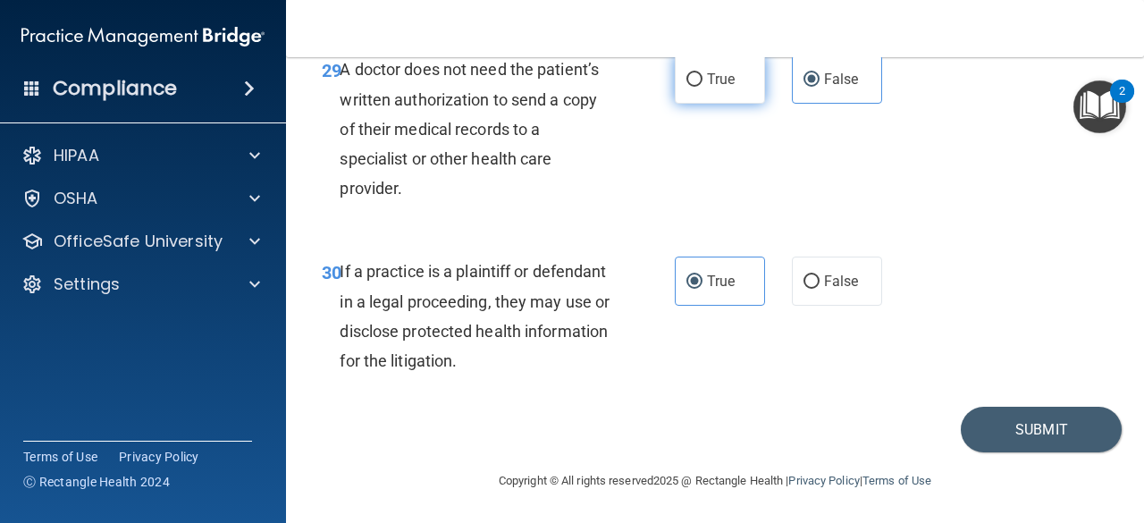
click at [686, 87] on input "True" at bounding box center [694, 79] width 16 height 13
radio input "true"
radio input "false"
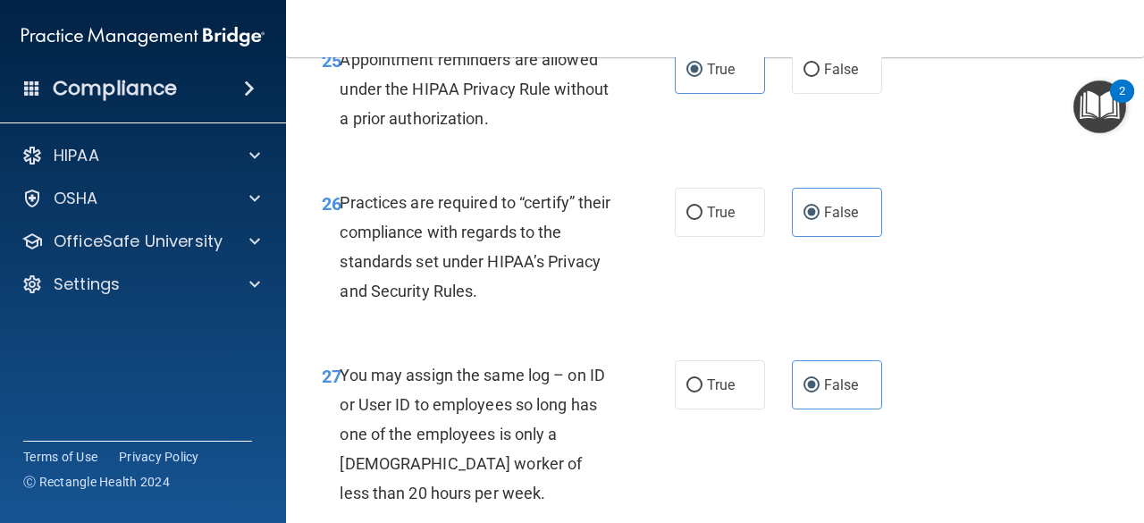
scroll to position [4593, 0]
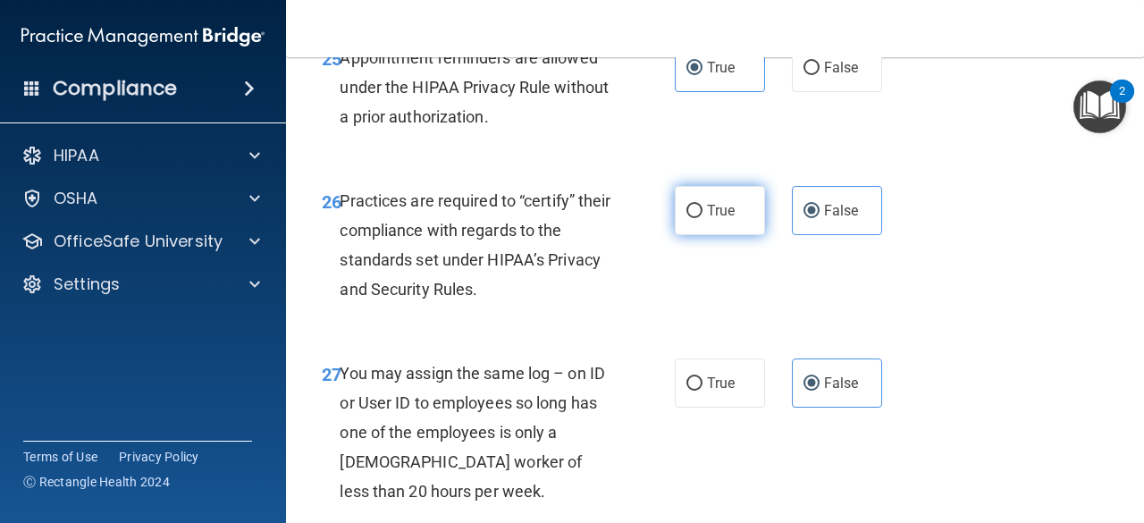
click at [707, 219] on span "True" at bounding box center [721, 210] width 28 height 17
click at [703, 218] on input "True" at bounding box center [694, 211] width 16 height 13
radio input "true"
radio input "false"
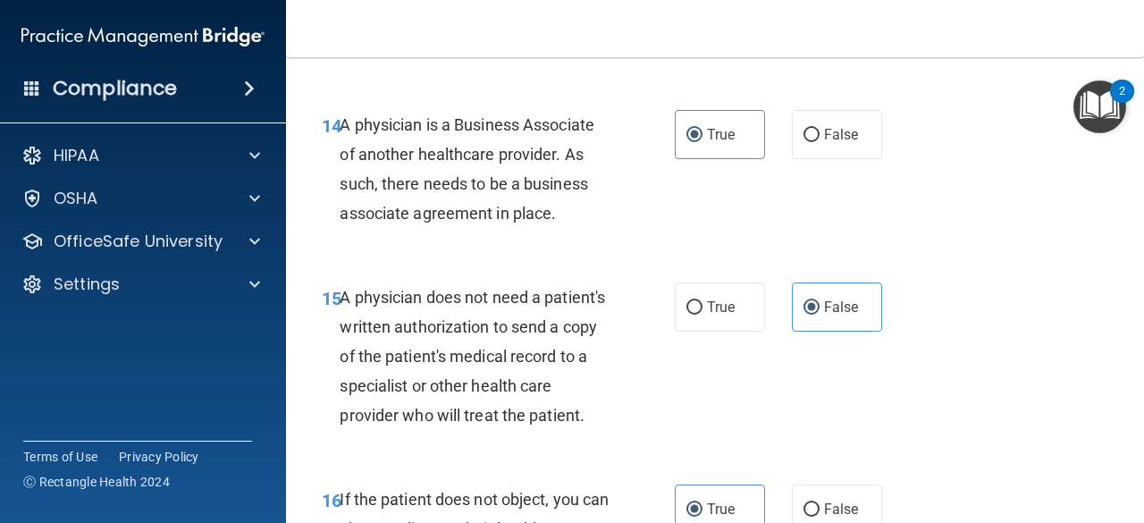
scroll to position [2541, 0]
click at [734, 312] on label "True" at bounding box center [720, 306] width 90 height 49
click at [703, 312] on input "True" at bounding box center [694, 306] width 16 height 13
radio input "true"
radio input "false"
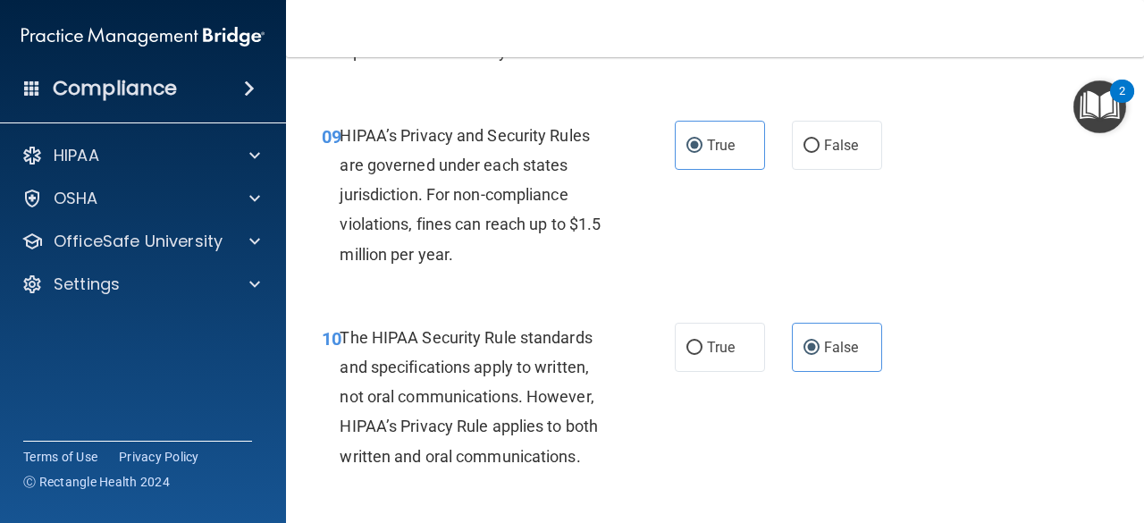
scroll to position [1578, 0]
click at [855, 160] on label "False" at bounding box center [837, 146] width 90 height 49
click at [820, 154] on input "False" at bounding box center [812, 146] width 16 height 13
radio input "true"
radio input "false"
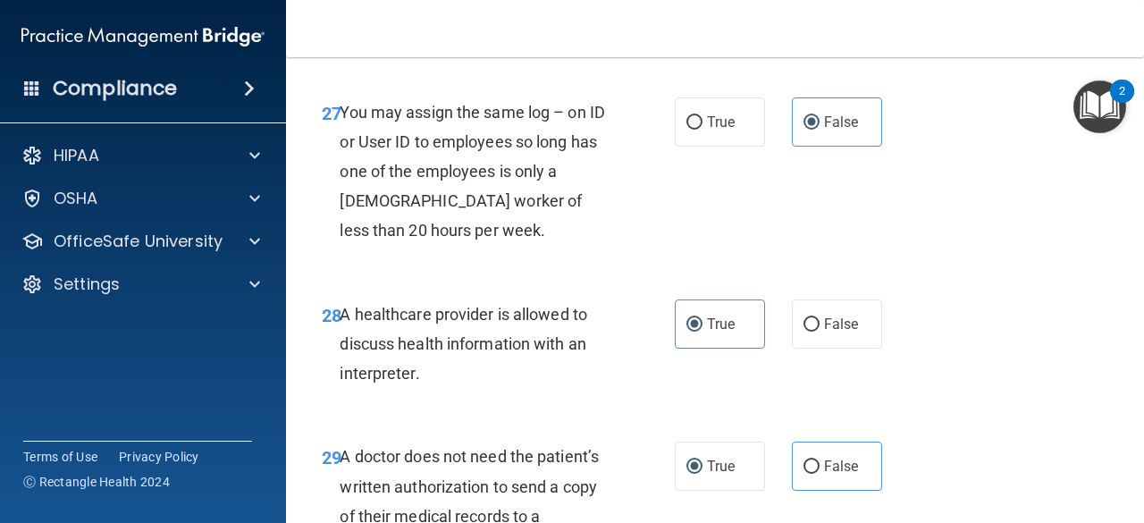
scroll to position [5300, 0]
